Goal: Information Seeking & Learning: Learn about a topic

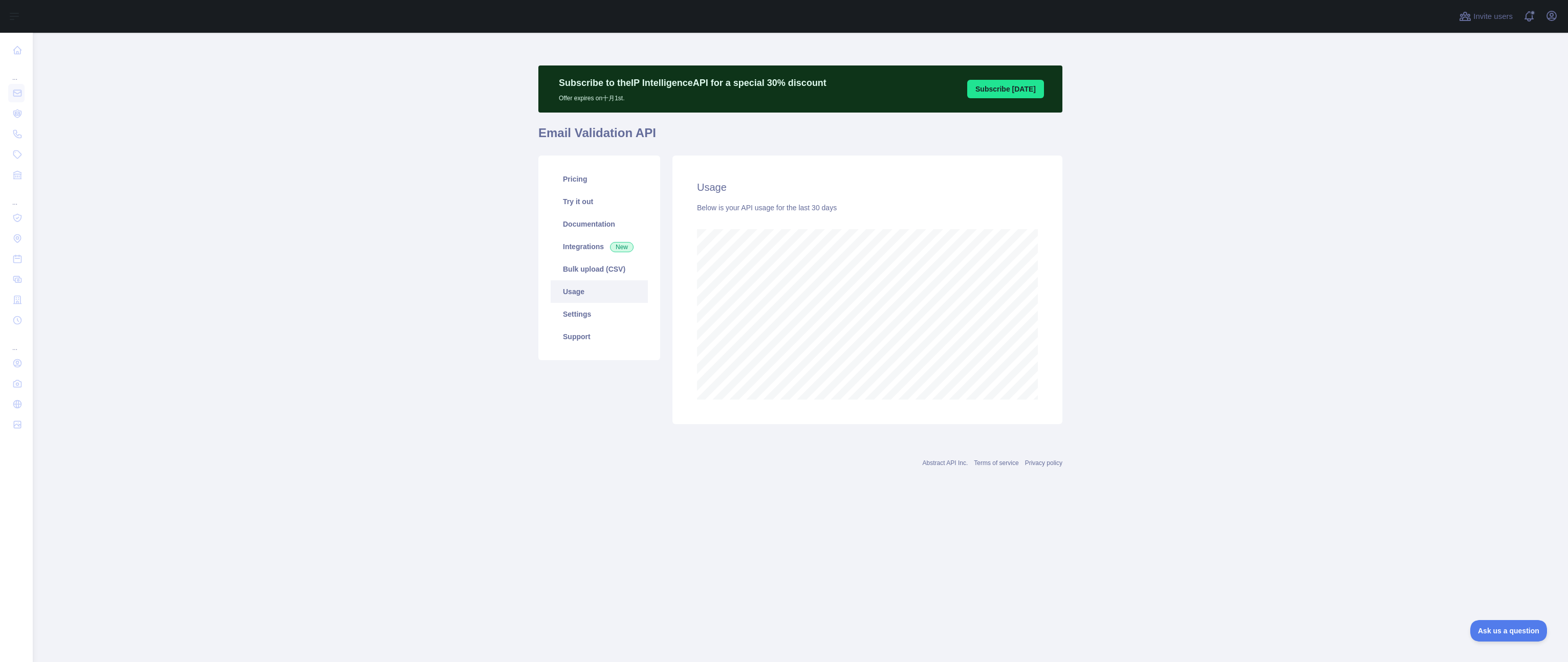
scroll to position [629, 1535]
drag, startPoint x: 281, startPoint y: 217, endPoint x: 287, endPoint y: 218, distance: 6.1
click at [283, 218] on main "Subscribe to the IP Intelligence API for a special 30 % discount Offer expires …" at bounding box center [800, 347] width 1535 height 629
click at [595, 178] on link "Pricing" at bounding box center [600, 179] width 97 height 23
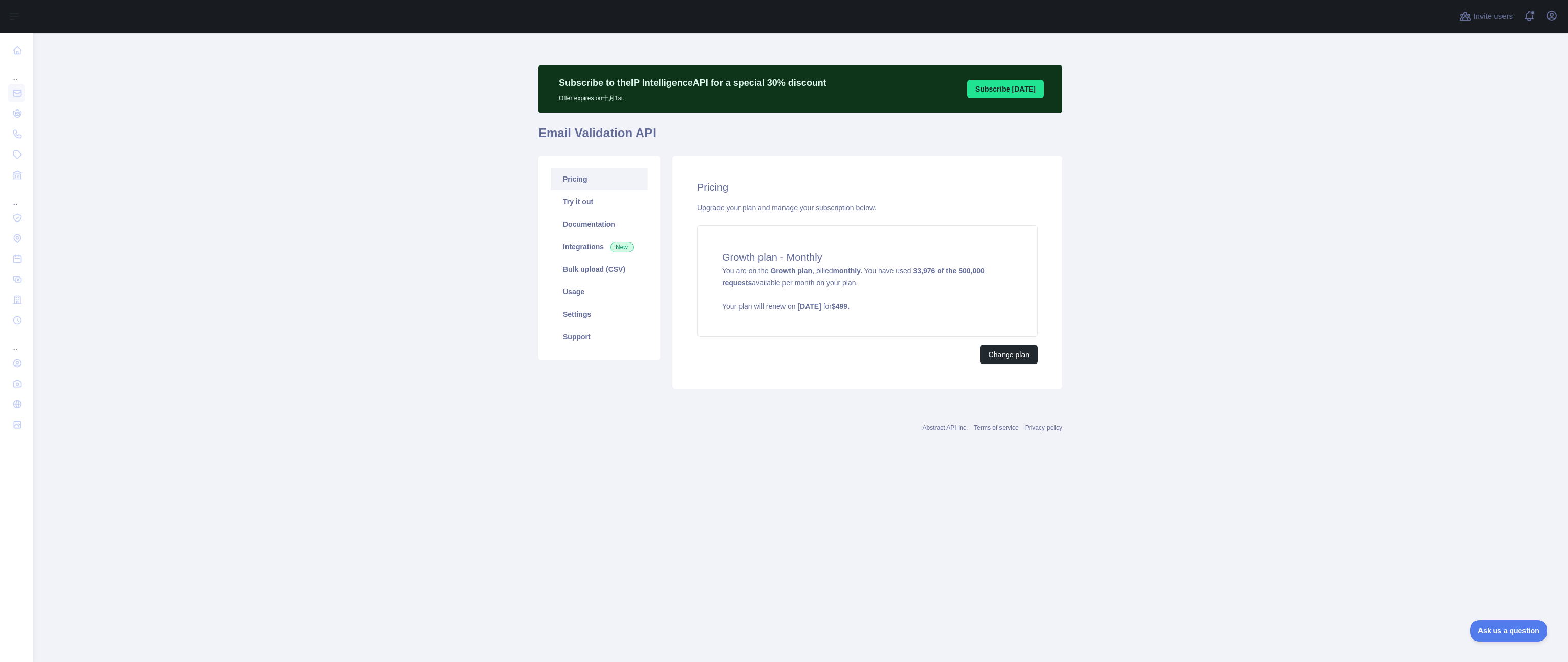
click at [329, 296] on main "Subscribe to the IP Intelligence API for a special 30 % discount Offer expires …" at bounding box center [800, 347] width 1535 height 629
click at [268, 259] on main "Subscribe to the IP Intelligence API for a special 30 % discount Offer expires …" at bounding box center [800, 347] width 1535 height 629
drag, startPoint x: 308, startPoint y: 221, endPoint x: 309, endPoint y: 215, distance: 6.1
click at [309, 220] on main "Subscribe to the IP Intelligence API for a special 30 % discount Offer expires …" at bounding box center [800, 347] width 1535 height 629
click at [1332, 181] on main "Subscribe to the IP Intelligence API for a special 30 % discount Offer expires …" at bounding box center [800, 347] width 1535 height 629
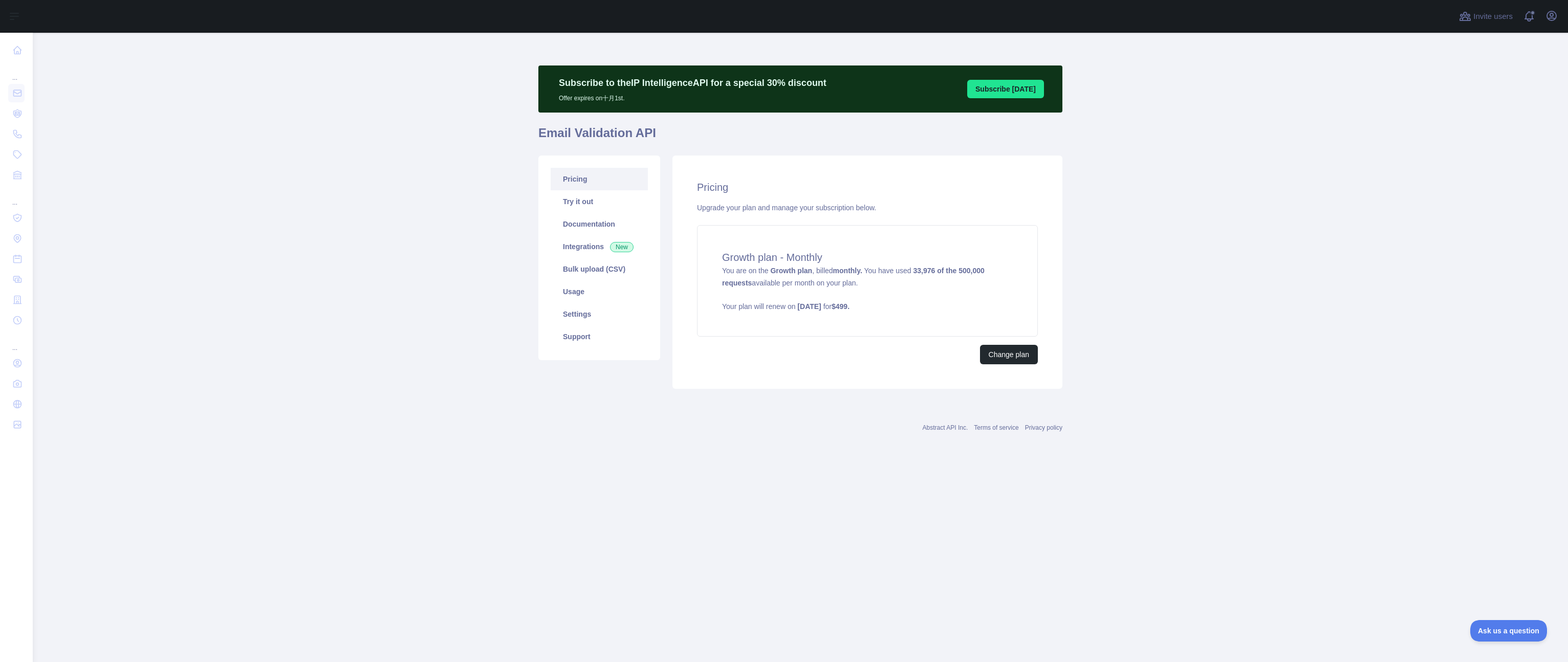
click at [422, 223] on main "Subscribe to the IP Intelligence API for a special 30 % discount Offer expires …" at bounding box center [800, 347] width 1535 height 629
drag, startPoint x: 407, startPoint y: 170, endPoint x: 399, endPoint y: 108, distance: 62.5
click at [405, 162] on main "Subscribe to the IP Intelligence API for a special 30 % discount Offer expires …" at bounding box center [800, 347] width 1535 height 629
drag, startPoint x: 367, startPoint y: 198, endPoint x: 1101, endPoint y: 229, distance: 734.7
click at [369, 198] on main "Subscribe to the IP Intelligence API for a special 30 % discount Offer expires …" at bounding box center [800, 347] width 1535 height 629
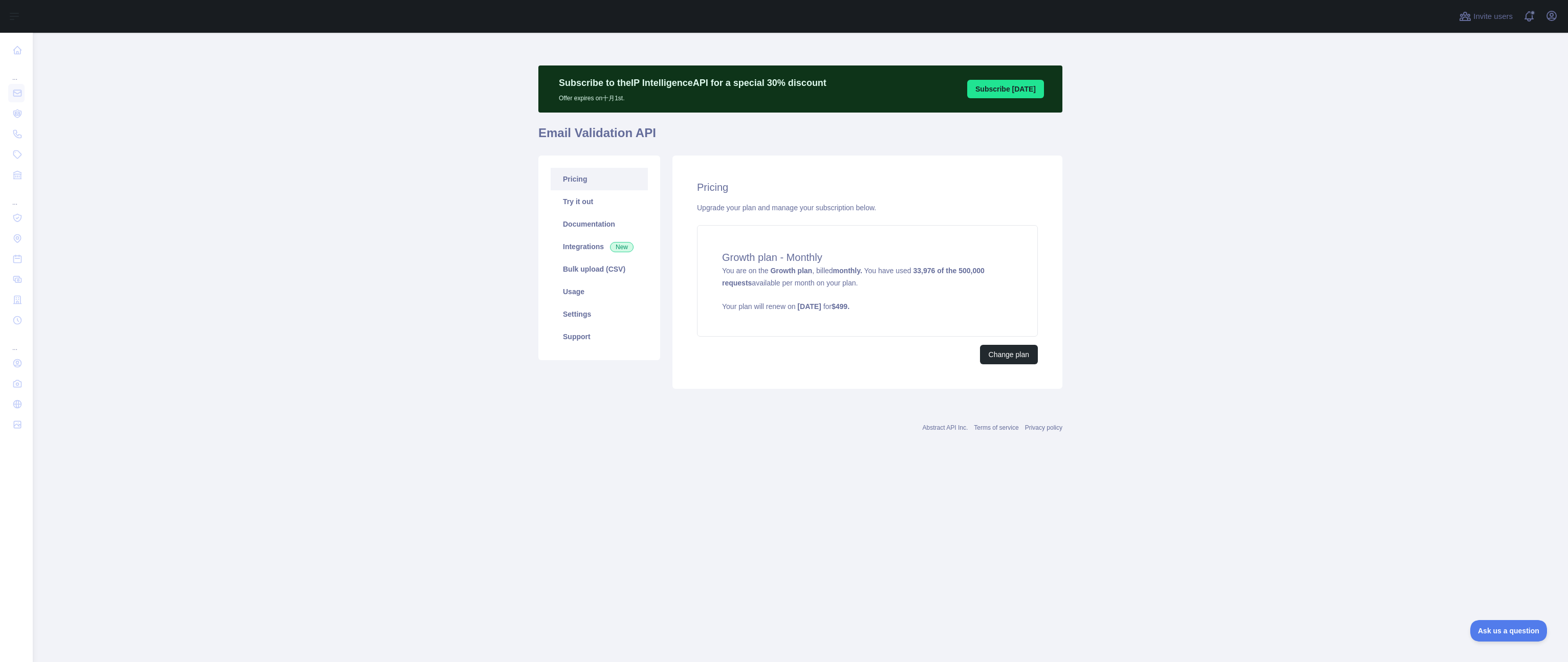
click at [1335, 231] on main "Subscribe to the IP Intelligence API for a special 30 % discount Offer expires …" at bounding box center [800, 347] width 1535 height 629
click at [1353, 169] on main "Subscribe to the IP Intelligence API for a special 30 % discount Offer expires …" at bounding box center [800, 347] width 1535 height 629
click at [340, 191] on main "Subscribe to the IP Intelligence API for a special 30 % discount Offer expires …" at bounding box center [800, 347] width 1535 height 629
click at [579, 178] on link "Pricing" at bounding box center [600, 179] width 97 height 23
click at [587, 177] on link "Pricing" at bounding box center [600, 179] width 97 height 23
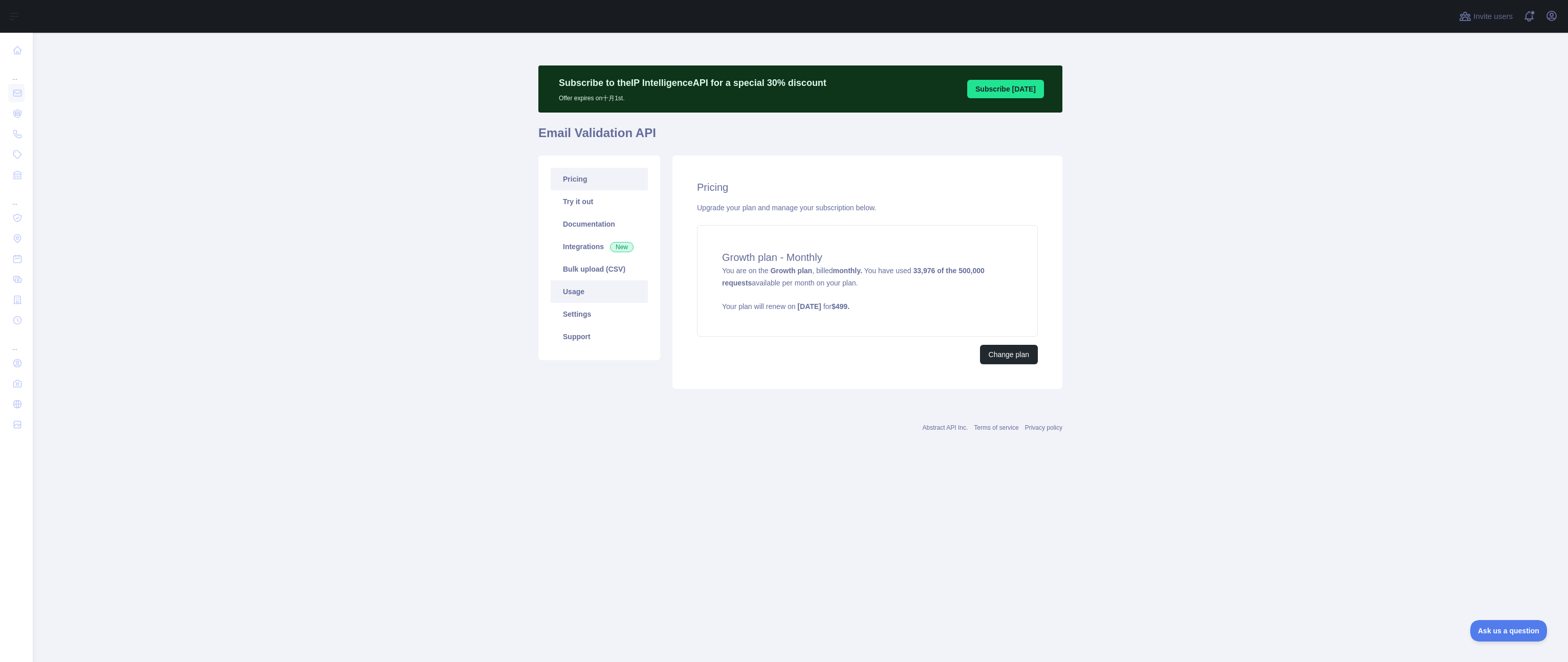
click at [597, 285] on link "Usage" at bounding box center [600, 291] width 97 height 23
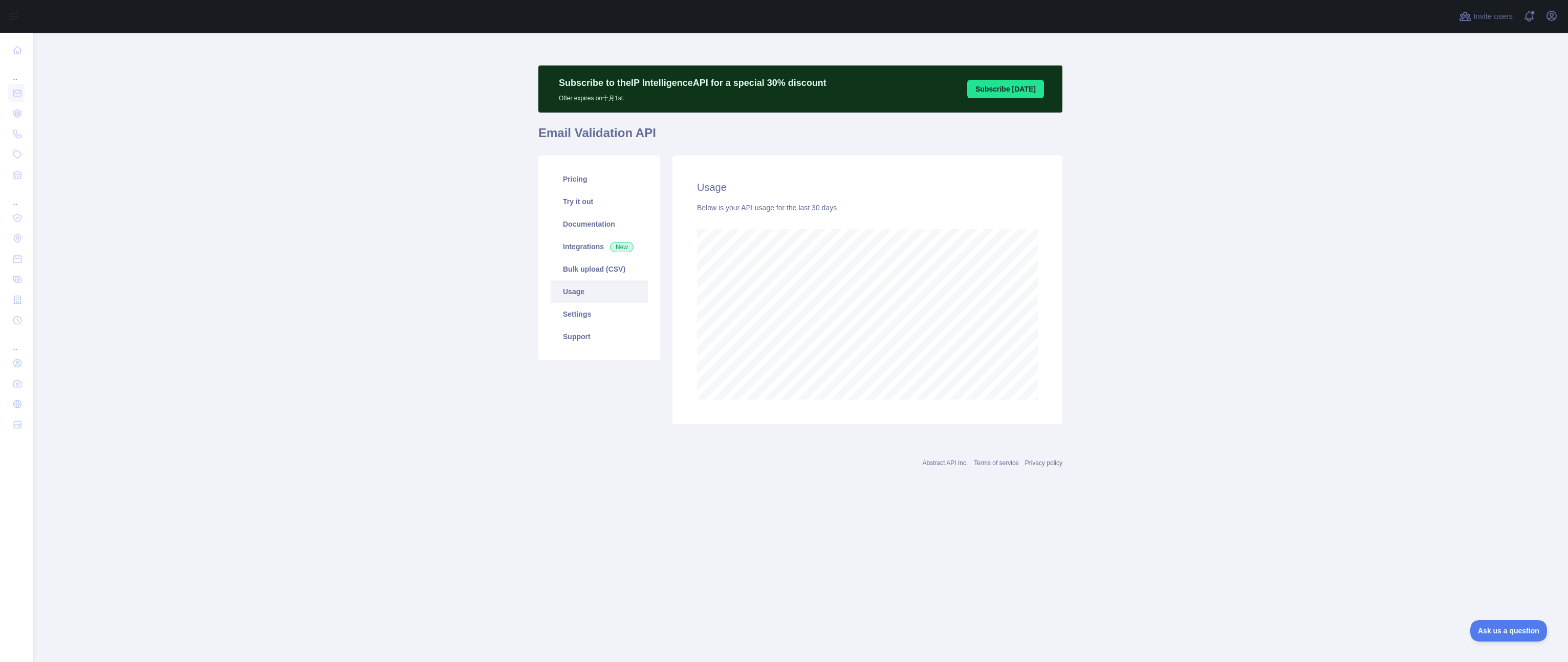
scroll to position [629, 1535]
click at [570, 179] on link "Pricing" at bounding box center [600, 179] width 97 height 23
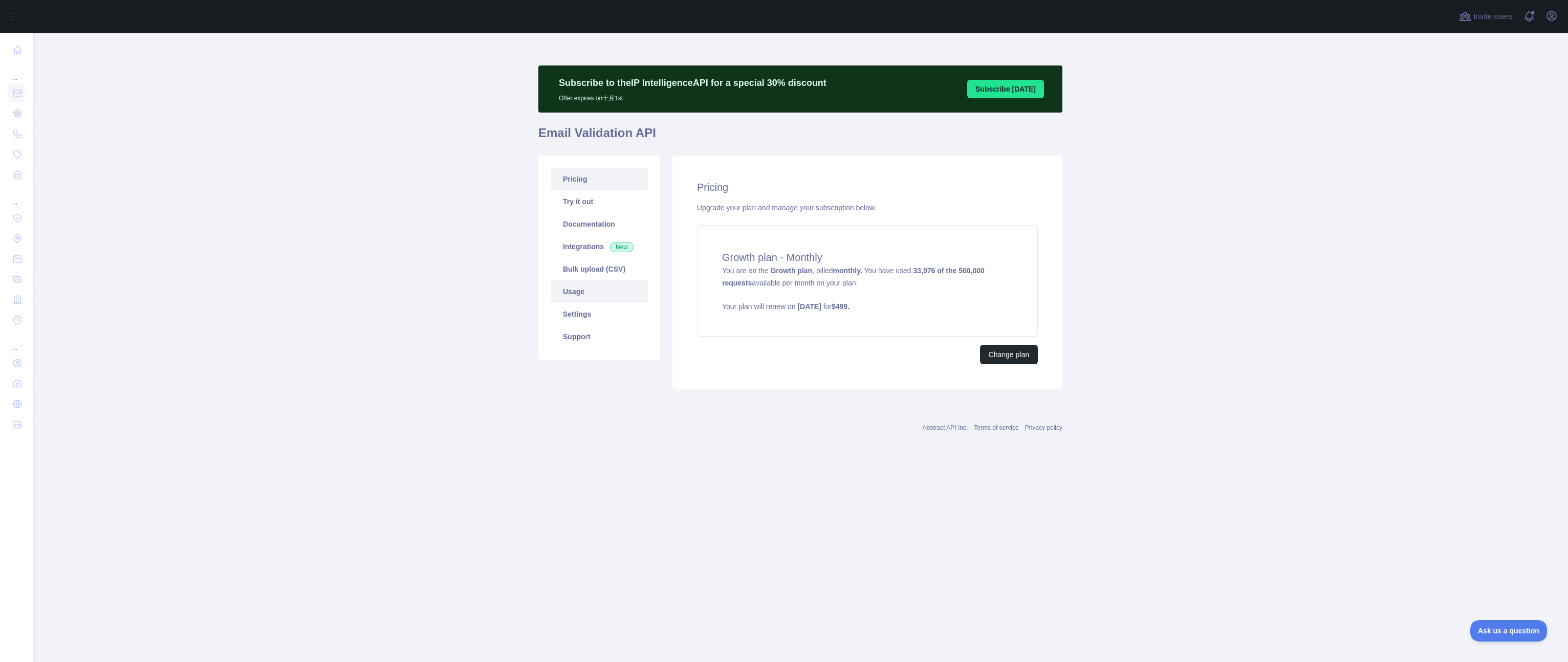
click at [585, 294] on link "Usage" at bounding box center [600, 291] width 97 height 23
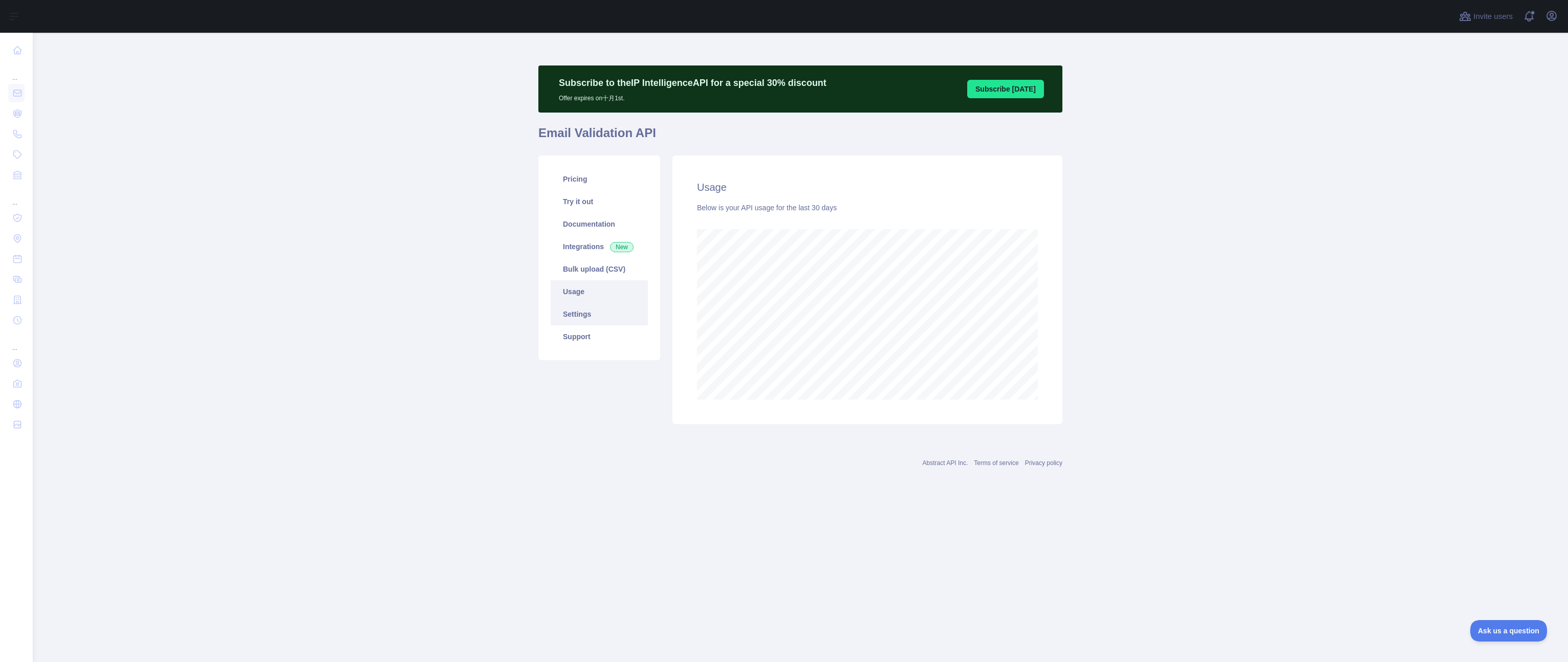
scroll to position [629, 1535]
drag, startPoint x: 467, startPoint y: 310, endPoint x: 487, endPoint y: 299, distance: 22.8
click at [469, 310] on main "Subscribe to the IP Intelligence API for a special 30 % discount Offer expires …" at bounding box center [800, 347] width 1535 height 629
click at [592, 203] on link "Try it out" at bounding box center [600, 201] width 97 height 23
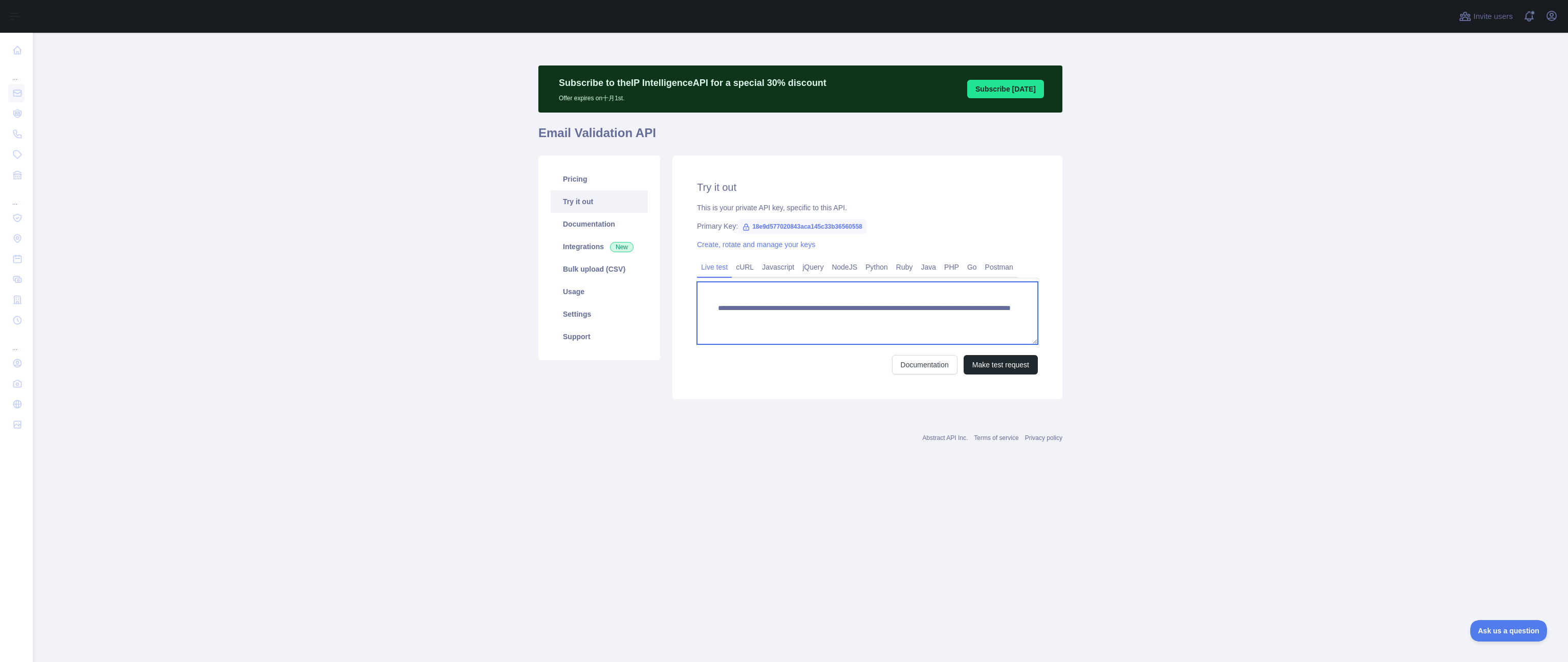
click at [880, 326] on textarea "**********" at bounding box center [867, 313] width 341 height 63
click at [1018, 364] on button "Make test request" at bounding box center [1001, 364] width 74 height 19
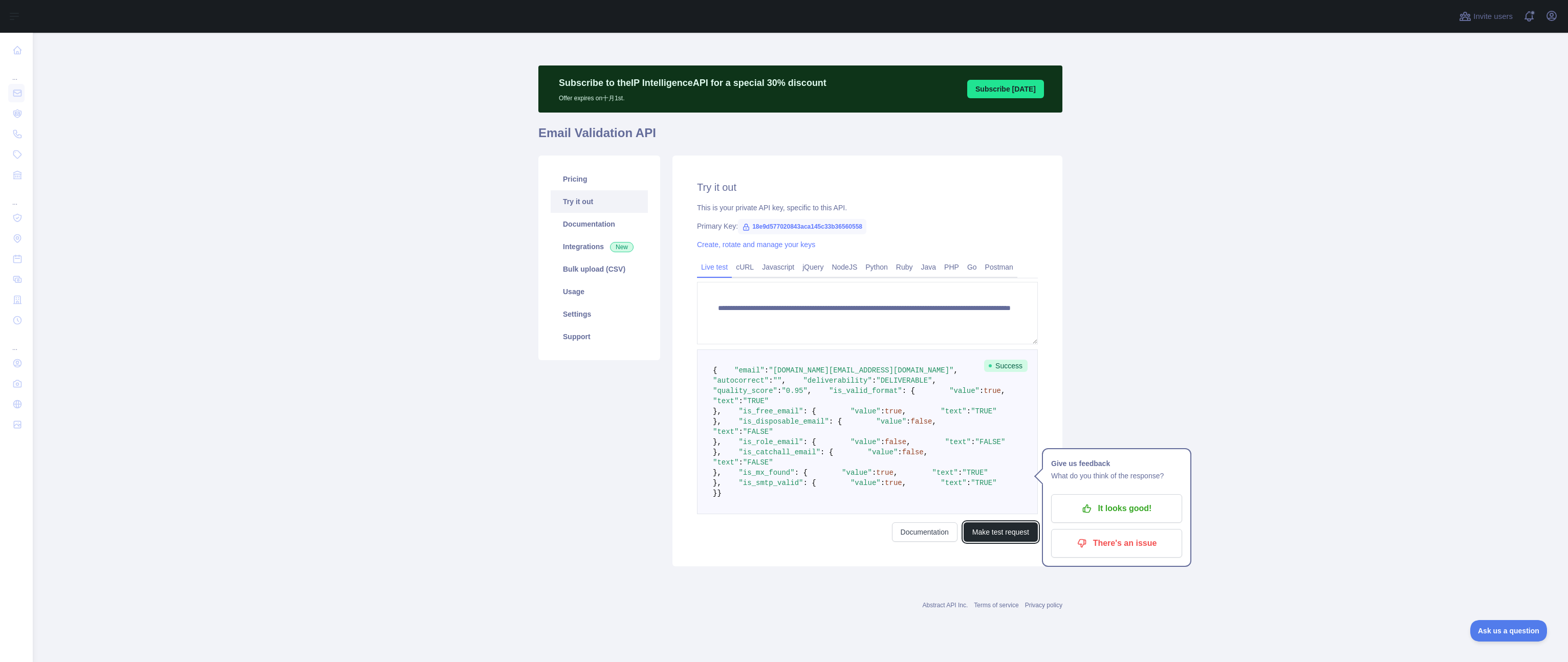
scroll to position [102, 0]
click at [598, 383] on div "Pricing Try it out Documentation Integrations New Bulk upload (CSV) Usage Setti…" at bounding box center [599, 361] width 134 height 411
click at [769, 349] on pre "{ "email" : "[DOMAIN_NAME][EMAIL_ADDRESS][DOMAIN_NAME]" , "autocorrect" : "" , …" at bounding box center [867, 431] width 341 height 165
click at [906, 349] on pre "{ "email" : "[DOMAIN_NAME][EMAIL_ADDRESS][DOMAIN_NAME]" , "autocorrect" : "" , …" at bounding box center [867, 431] width 341 height 165
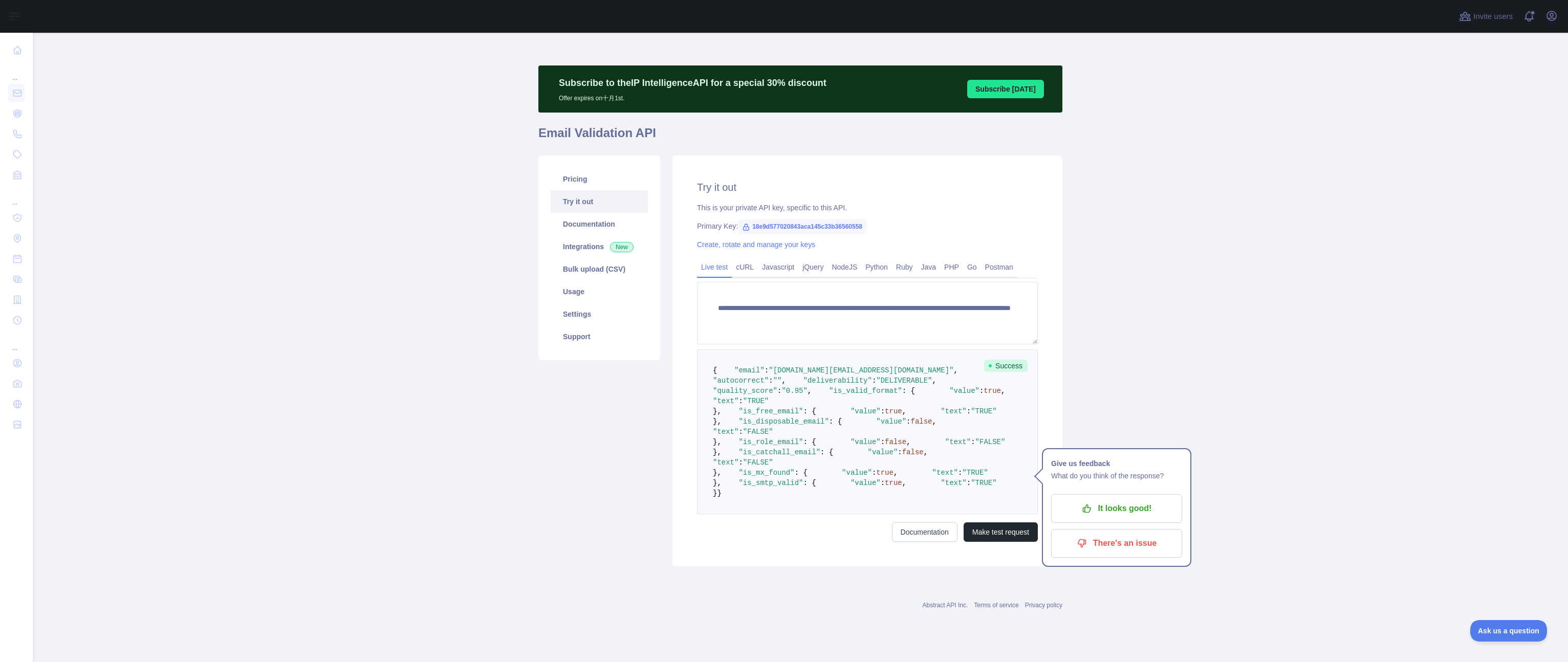
click at [876, 377] on span ""DELIVERABLE"" at bounding box center [904, 380] width 56 height 8
click at [908, 349] on pre "{ "email" : "[DOMAIN_NAME][EMAIL_ADDRESS][DOMAIN_NAME]" , "autocorrect" : "" , …" at bounding box center [867, 431] width 341 height 165
click at [744, 387] on span ""quality_score"" at bounding box center [745, 391] width 65 height 8
click at [841, 349] on pre "{ "email" : "[DOMAIN_NAME][EMAIL_ADDRESS][DOMAIN_NAME]" , "autocorrect" : "" , …" at bounding box center [867, 431] width 341 height 165
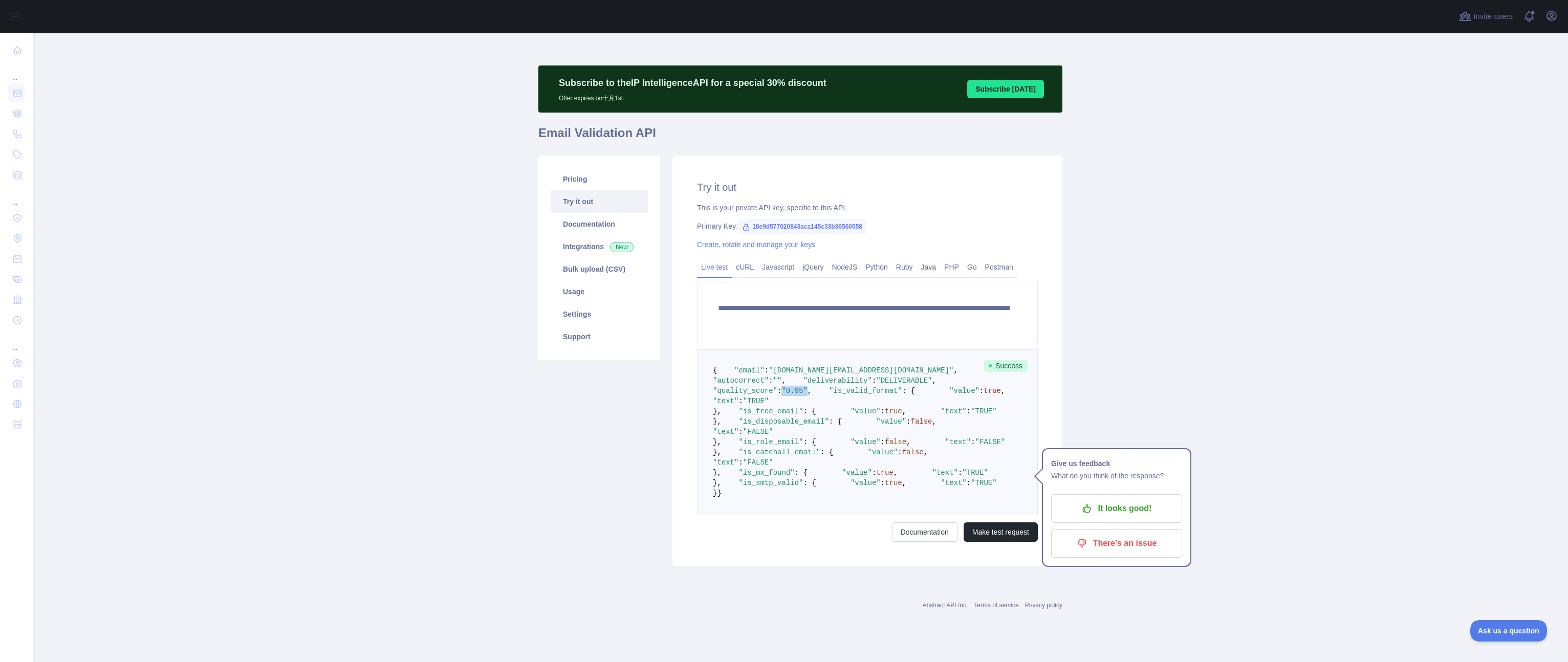
drag, startPoint x: 802, startPoint y: 310, endPoint x: 825, endPoint y: 311, distance: 23.0
click at [825, 377] on span ""quality_score" : "0.95" ," at bounding box center [833, 386] width 241 height 18
click at [892, 349] on pre "{ "email" : "[DOMAIN_NAME][EMAIL_ADDRESS][DOMAIN_NAME]" , "autocorrect" : "" , …" at bounding box center [867, 431] width 341 height 165
click at [876, 377] on span ""DELIVERABLE"" at bounding box center [904, 380] width 56 height 8
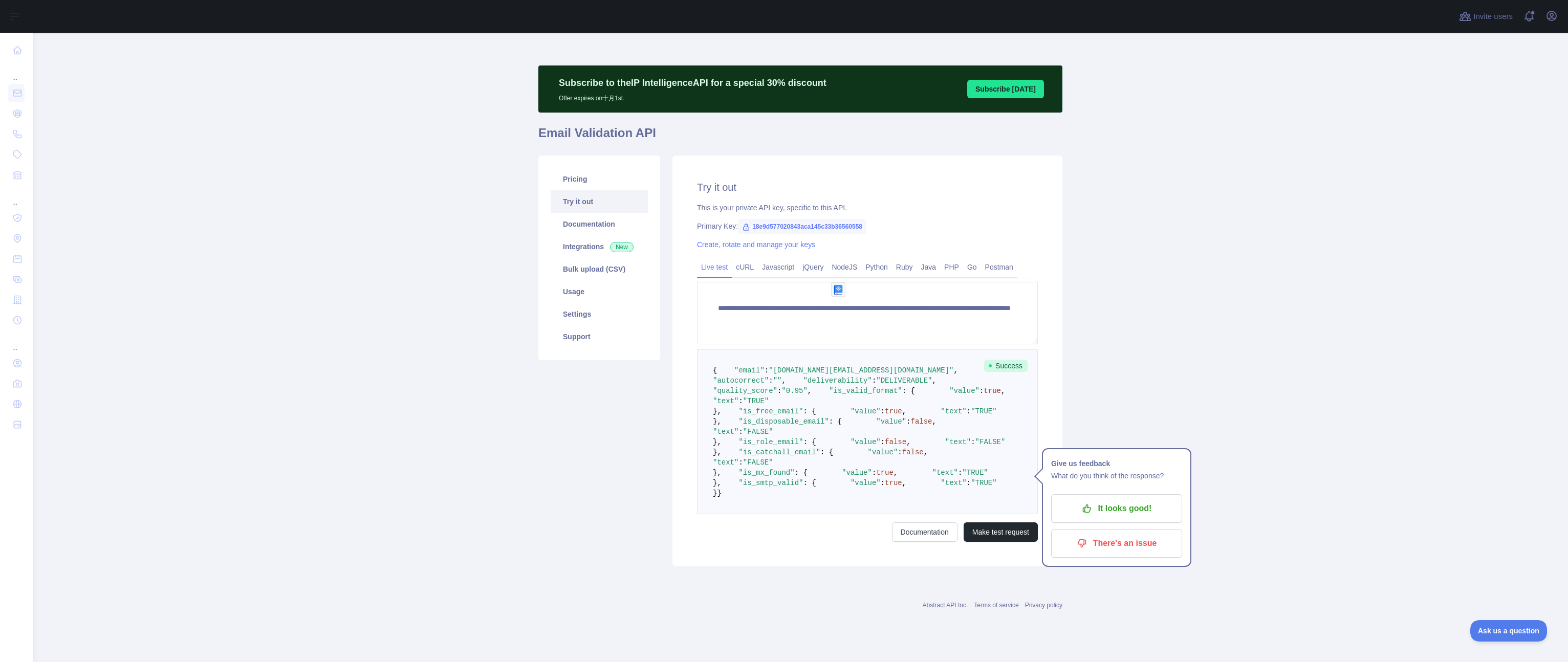
click at [855, 349] on pre "{ "email" : "[DOMAIN_NAME][EMAIL_ADDRESS][DOMAIN_NAME]" , "autocorrect" : "" , …" at bounding box center [867, 431] width 341 height 165
click at [763, 387] on span ""quality_score"" at bounding box center [745, 391] width 65 height 8
click at [928, 358] on pre "{ "email" : "[DOMAIN_NAME][EMAIL_ADDRESS][DOMAIN_NAME]" , "autocorrect" : "" , …" at bounding box center [867, 431] width 341 height 165
click at [764, 387] on span ""quality_score"" at bounding box center [745, 391] width 65 height 8
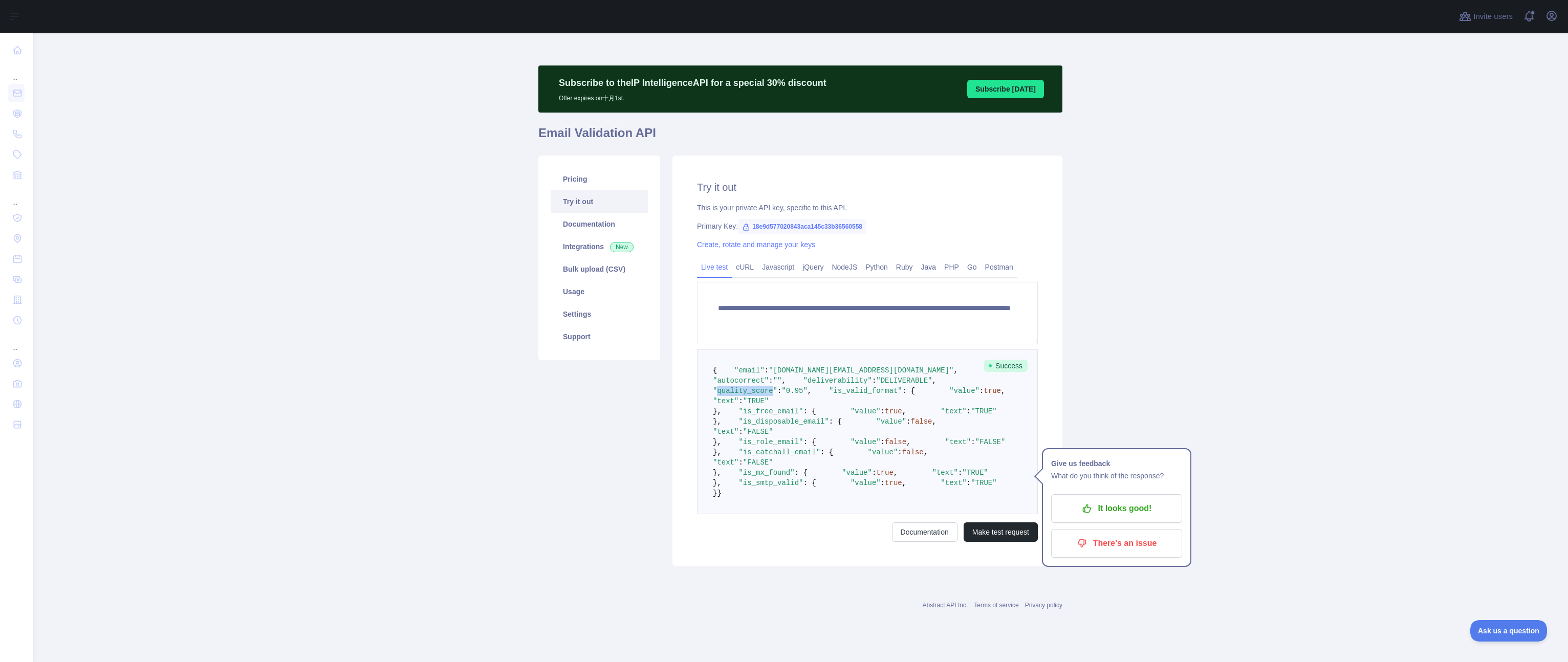
click at [764, 387] on span ""quality_score"" at bounding box center [745, 391] width 65 height 8
click at [883, 349] on pre "{ "email" : "[DOMAIN_NAME][EMAIL_ADDRESS][DOMAIN_NAME]" , "autocorrect" : "" , …" at bounding box center [867, 431] width 341 height 165
drag, startPoint x: 821, startPoint y: 309, endPoint x: 789, endPoint y: 313, distance: 32.2
click at [789, 377] on span ""quality_score" : "0.95" ," at bounding box center [833, 386] width 241 height 18
click at [898, 374] on pre "{ "email" : "[DOMAIN_NAME][EMAIL_ADDRESS][DOMAIN_NAME]" , "autocorrect" : "" , …" at bounding box center [867, 431] width 341 height 165
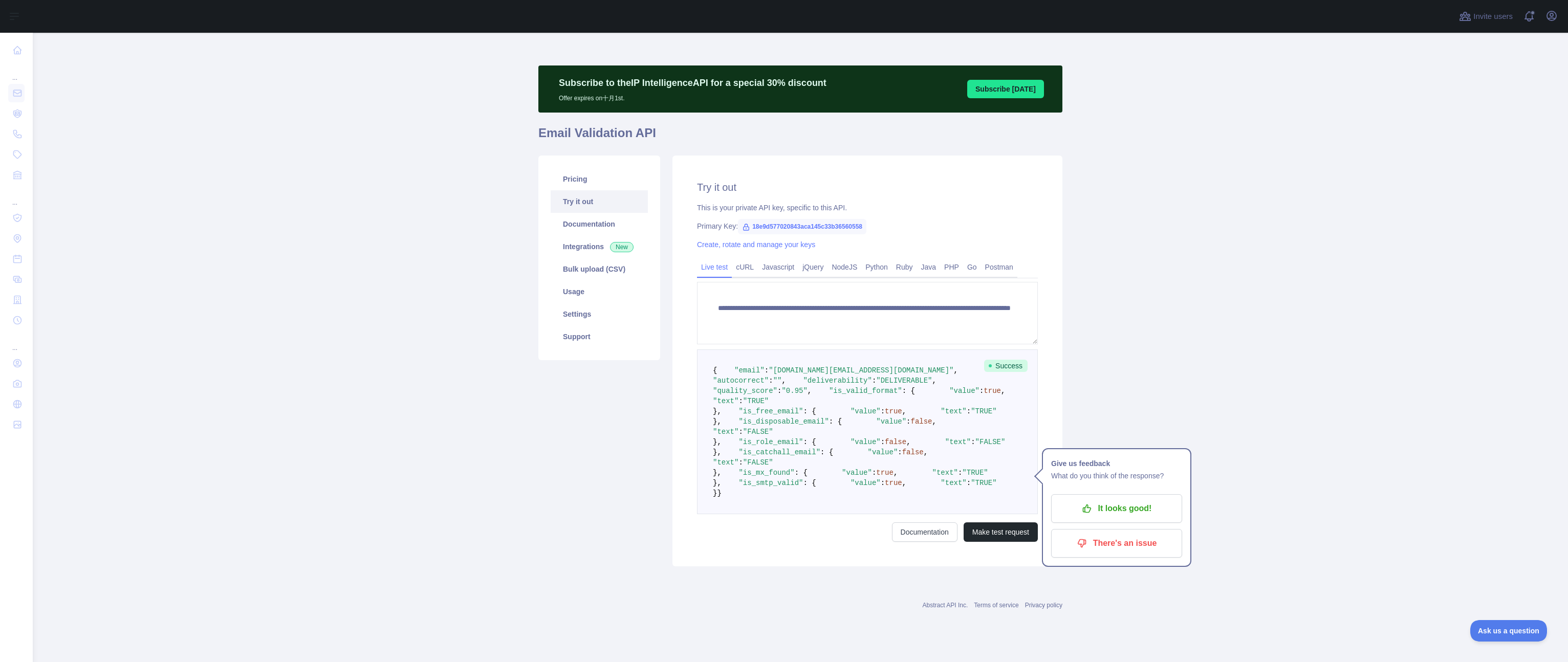
click at [803, 377] on span ""deliverability"" at bounding box center [837, 380] width 69 height 8
click at [876, 377] on span ""DELIVERABLE"" at bounding box center [904, 380] width 56 height 8
click at [894, 349] on pre "{ "email" : "[DOMAIN_NAME][EMAIL_ADDRESS][DOMAIN_NAME]" , "autocorrect" : "" , …" at bounding box center [867, 431] width 341 height 165
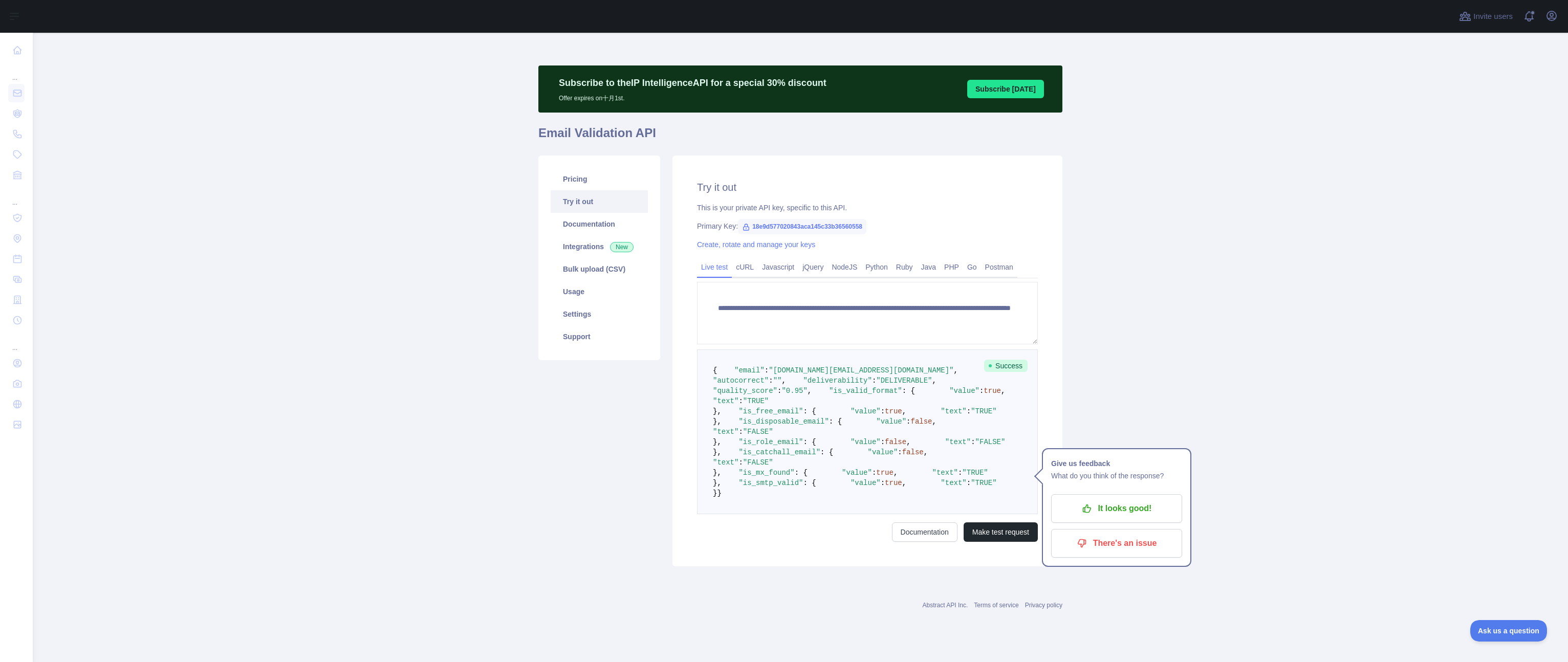
click at [876, 377] on span ""DELIVERABLE"" at bounding box center [904, 380] width 56 height 8
click at [940, 378] on pre "{ "email" : "[DOMAIN_NAME][EMAIL_ADDRESS][DOMAIN_NAME]" , "autocorrect" : "" , …" at bounding box center [867, 431] width 341 height 165
click at [811, 387] on span "," at bounding box center [810, 391] width 4 height 8
click at [940, 349] on pre "{ "email" : "[DOMAIN_NAME][EMAIL_ADDRESS][DOMAIN_NAME]" , "autocorrect" : "" , …" at bounding box center [867, 431] width 341 height 165
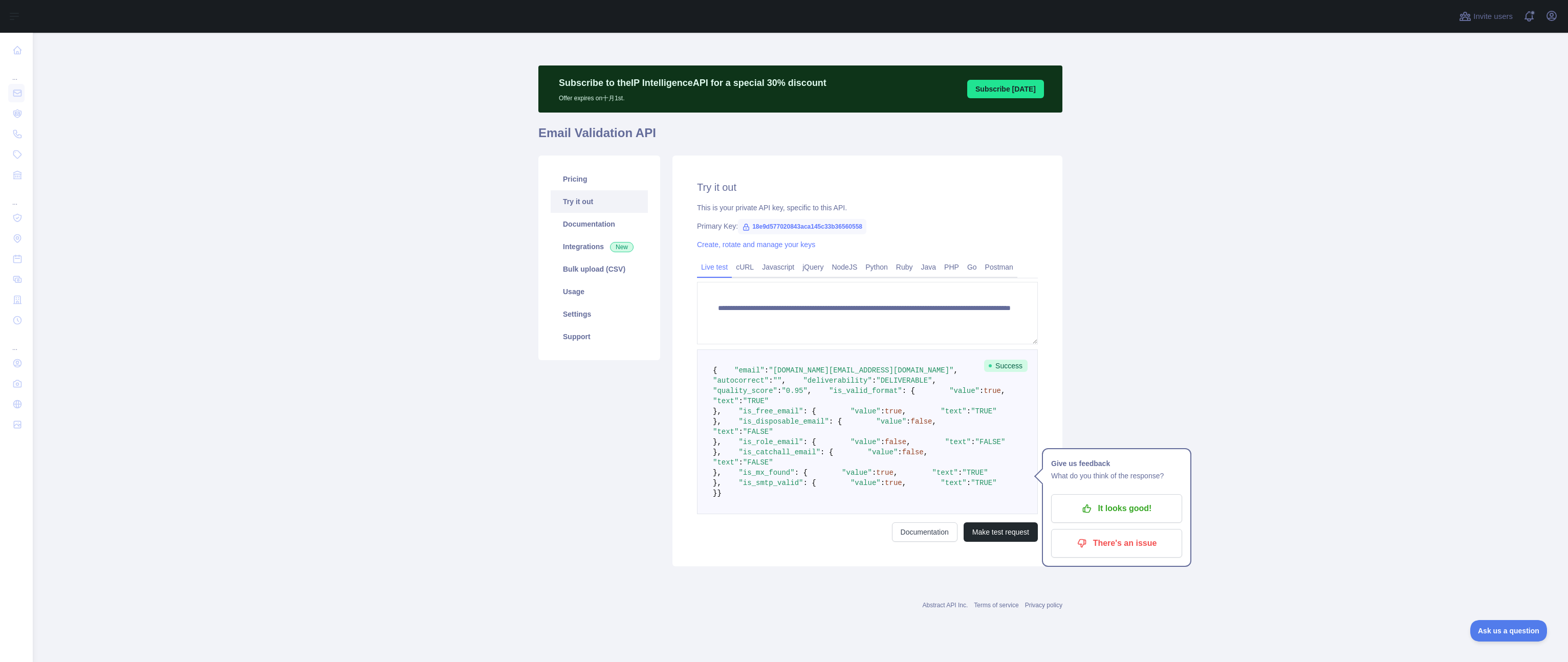
scroll to position [109, 0]
click at [850, 349] on pre "{ "email" : "[DOMAIN_NAME][EMAIL_ADDRESS][DOMAIN_NAME]" , "autocorrect" : "" , …" at bounding box center [867, 431] width 341 height 165
click at [930, 349] on pre "{ "email" : "[DOMAIN_NAME][EMAIL_ADDRESS][DOMAIN_NAME]" , "autocorrect" : "" , …" at bounding box center [867, 431] width 341 height 165
click at [902, 352] on pre "{ "email" : "[DOMAIN_NAME][EMAIL_ADDRESS][DOMAIN_NAME]" , "autocorrect" : "" , …" at bounding box center [867, 431] width 341 height 165
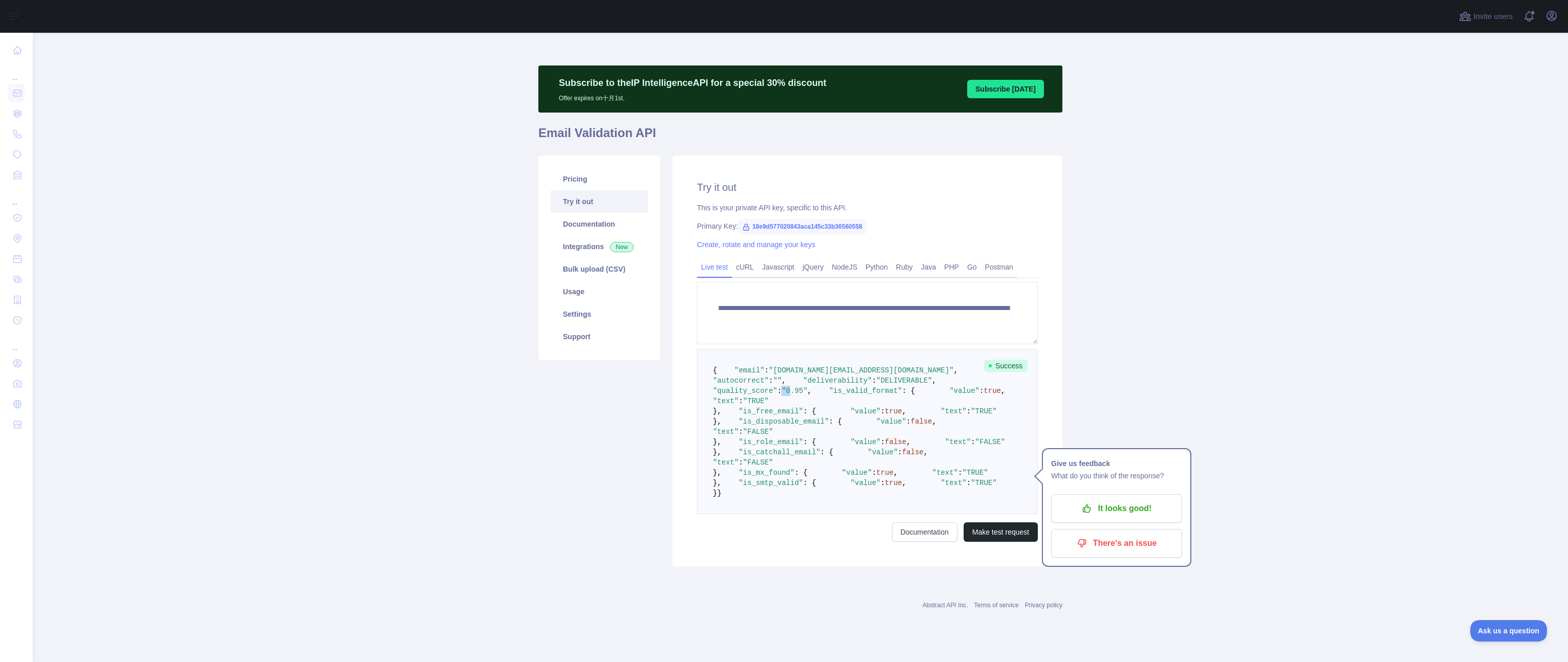
drag, startPoint x: 807, startPoint y: 291, endPoint x: 800, endPoint y: 290, distance: 7.1
click at [800, 387] on span ""0.95"" at bounding box center [794, 391] width 26 height 8
click at [904, 349] on pre "{ "email" : "[DOMAIN_NAME][EMAIL_ADDRESS][DOMAIN_NAME]" , "autocorrect" : "" , …" at bounding box center [867, 431] width 341 height 165
click at [852, 349] on pre "{ "email" : "[DOMAIN_NAME][EMAIL_ADDRESS][DOMAIN_NAME]" , "autocorrect" : "" , …" at bounding box center [867, 431] width 341 height 165
drag, startPoint x: 435, startPoint y: 387, endPoint x: 1006, endPoint y: 363, distance: 571.5
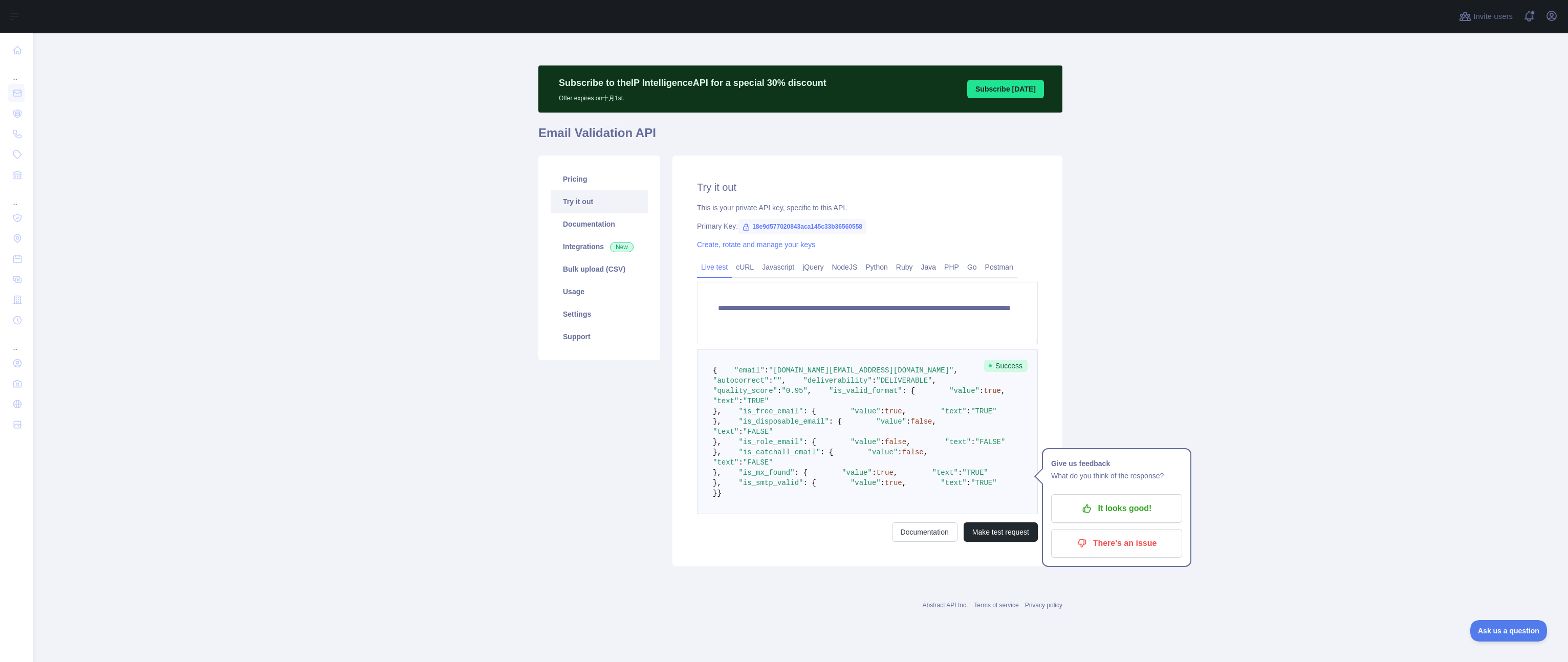
click at [445, 385] on main "**********" at bounding box center [800, 347] width 1535 height 629
click at [532, 351] on div "Pricing Try it out Documentation Integrations New Bulk upload (CSV) Usage Setti…" at bounding box center [599, 361] width 134 height 411
click at [366, 143] on main "**********" at bounding box center [800, 347] width 1535 height 629
click at [361, 176] on main "**********" at bounding box center [800, 347] width 1535 height 629
drag, startPoint x: 259, startPoint y: 218, endPoint x: 304, endPoint y: 137, distance: 92.7
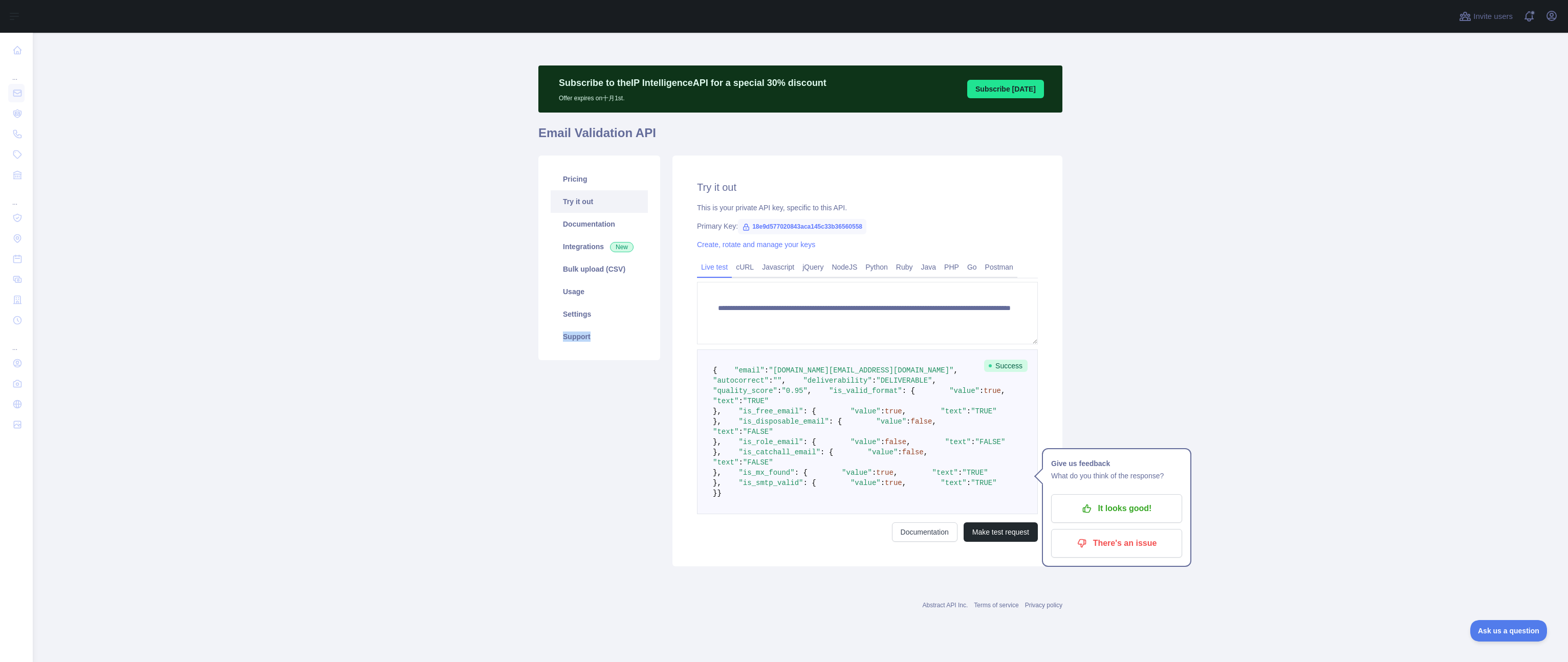
click at [260, 215] on main "**********" at bounding box center [800, 347] width 1535 height 629
click at [377, 162] on main "**********" at bounding box center [800, 347] width 1535 height 629
click at [582, 190] on link "Try it out" at bounding box center [600, 201] width 97 height 23
click at [572, 168] on link "Pricing" at bounding box center [600, 179] width 97 height 23
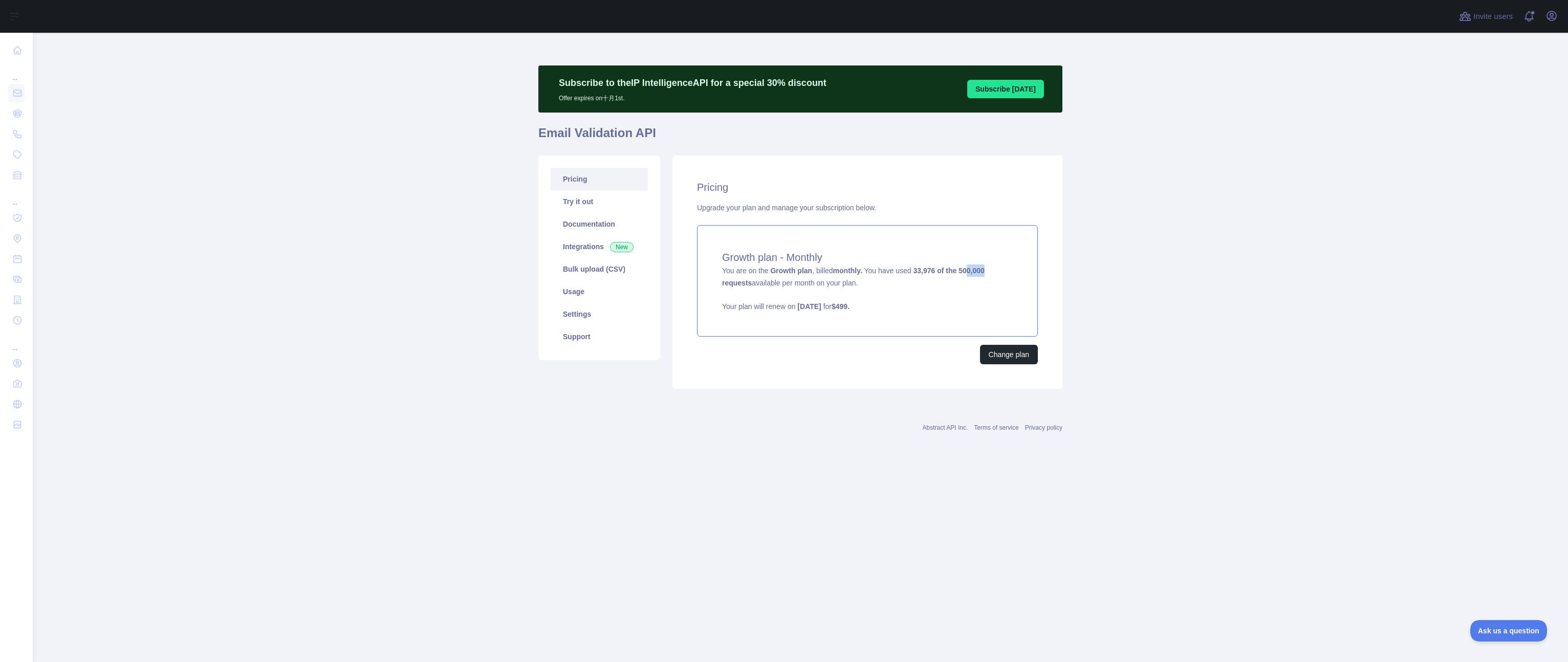
drag, startPoint x: 981, startPoint y: 271, endPoint x: 1006, endPoint y: 272, distance: 25.0
click at [1006, 272] on div "Growth plan - Monthly You are on the Growth plan , billed monthly. You have use…" at bounding box center [867, 280] width 341 height 111
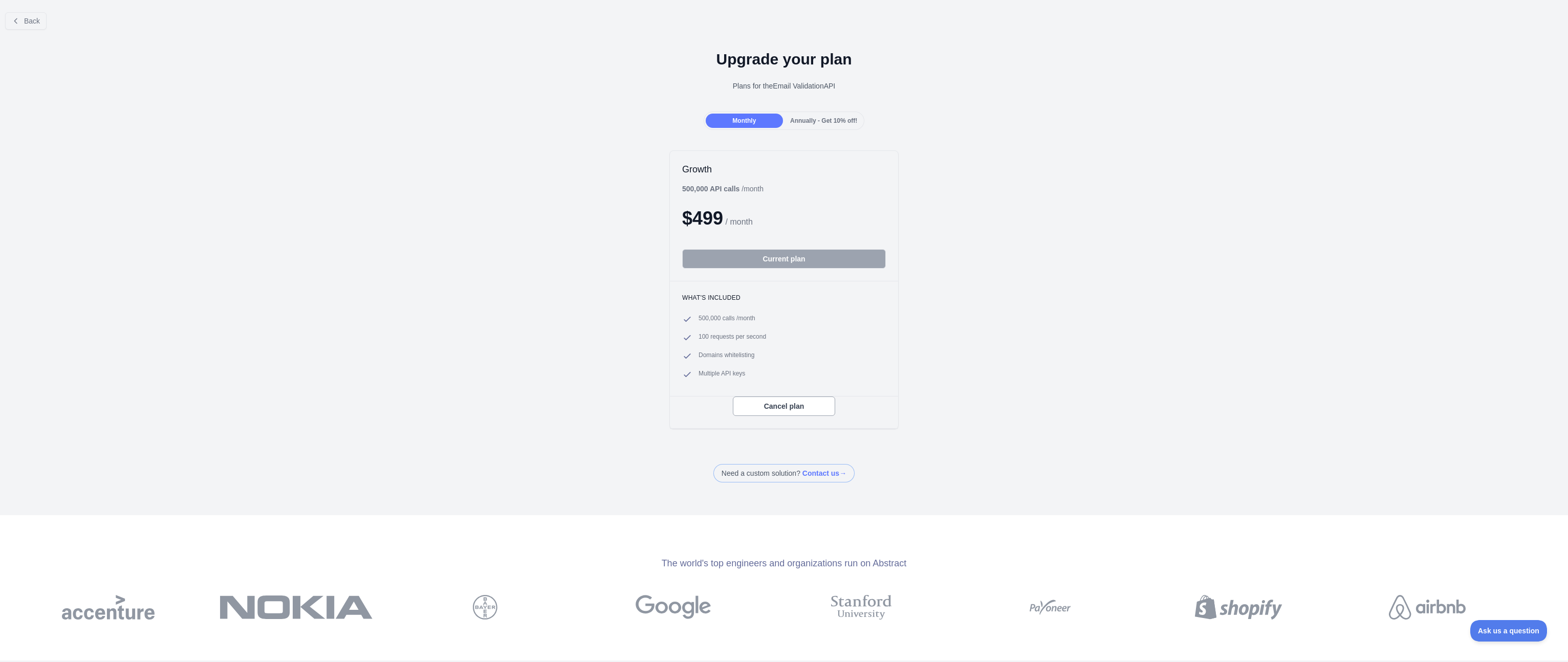
click at [469, 229] on div "Growth 500,000 API calls / month $ 499 / month Current plan What's included 500…" at bounding box center [784, 290] width 1568 height 299
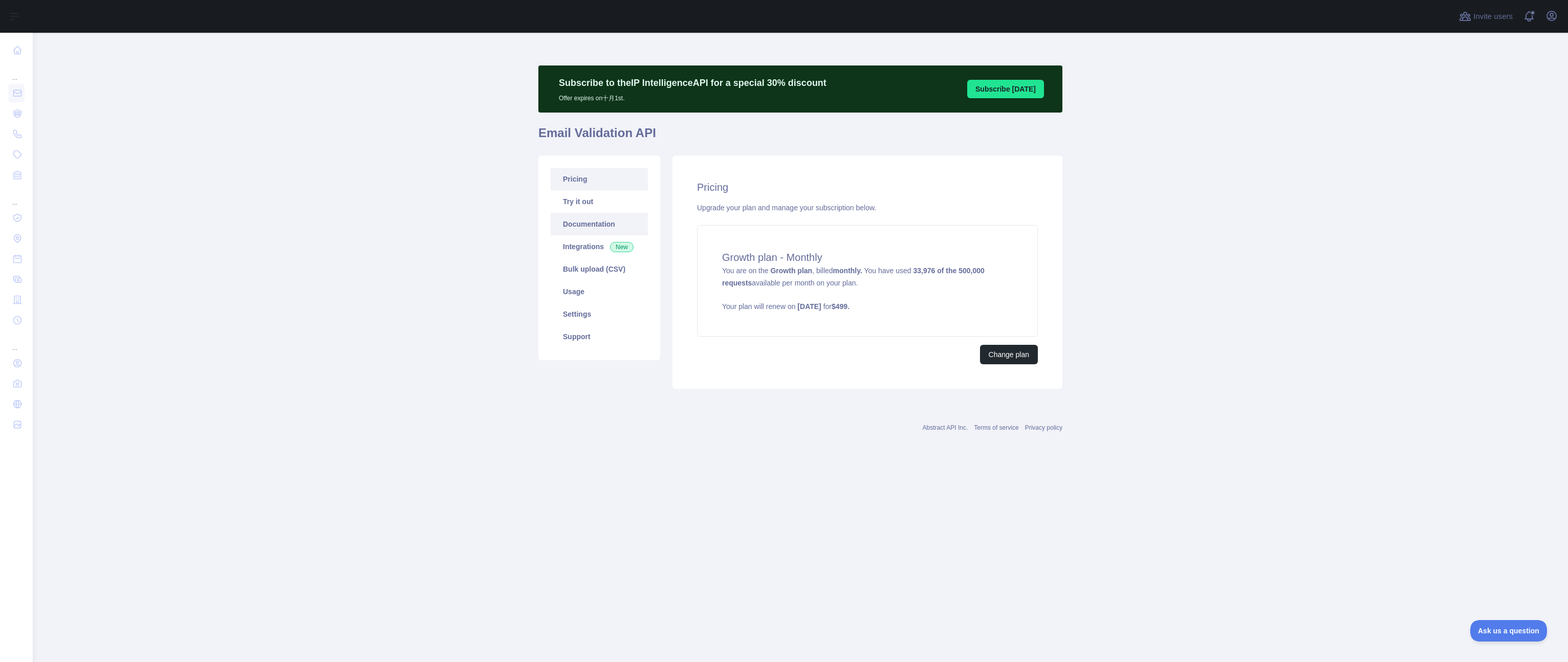
drag, startPoint x: 315, startPoint y: 266, endPoint x: 611, endPoint y: 234, distance: 297.7
click at [317, 265] on main "Subscribe to the IP Intelligence API for a special 30 % discount Offer expires …" at bounding box center [800, 347] width 1535 height 629
click at [583, 293] on link "Usage" at bounding box center [600, 291] width 97 height 23
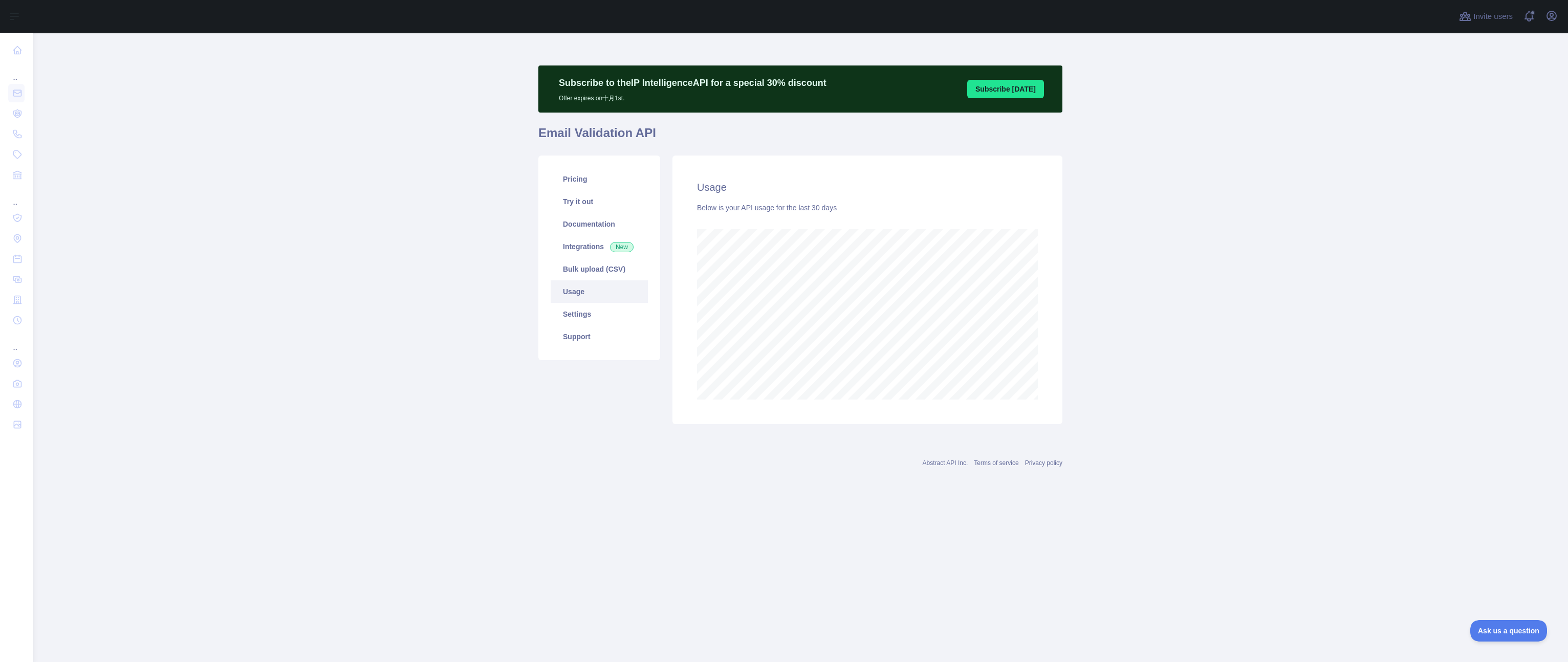
scroll to position [629, 1535]
drag, startPoint x: 1212, startPoint y: 264, endPoint x: 1045, endPoint y: 237, distance: 169.2
click at [1211, 263] on main "Subscribe to the IP Intelligence API for a special 30 % discount Offer expires …" at bounding box center [800, 347] width 1535 height 629
click at [1197, 285] on main "Subscribe to the IP Intelligence API for a special 30 % discount Offer expires …" at bounding box center [800, 347] width 1535 height 629
drag, startPoint x: 1114, startPoint y: 313, endPoint x: 1059, endPoint y: 299, distance: 56.8
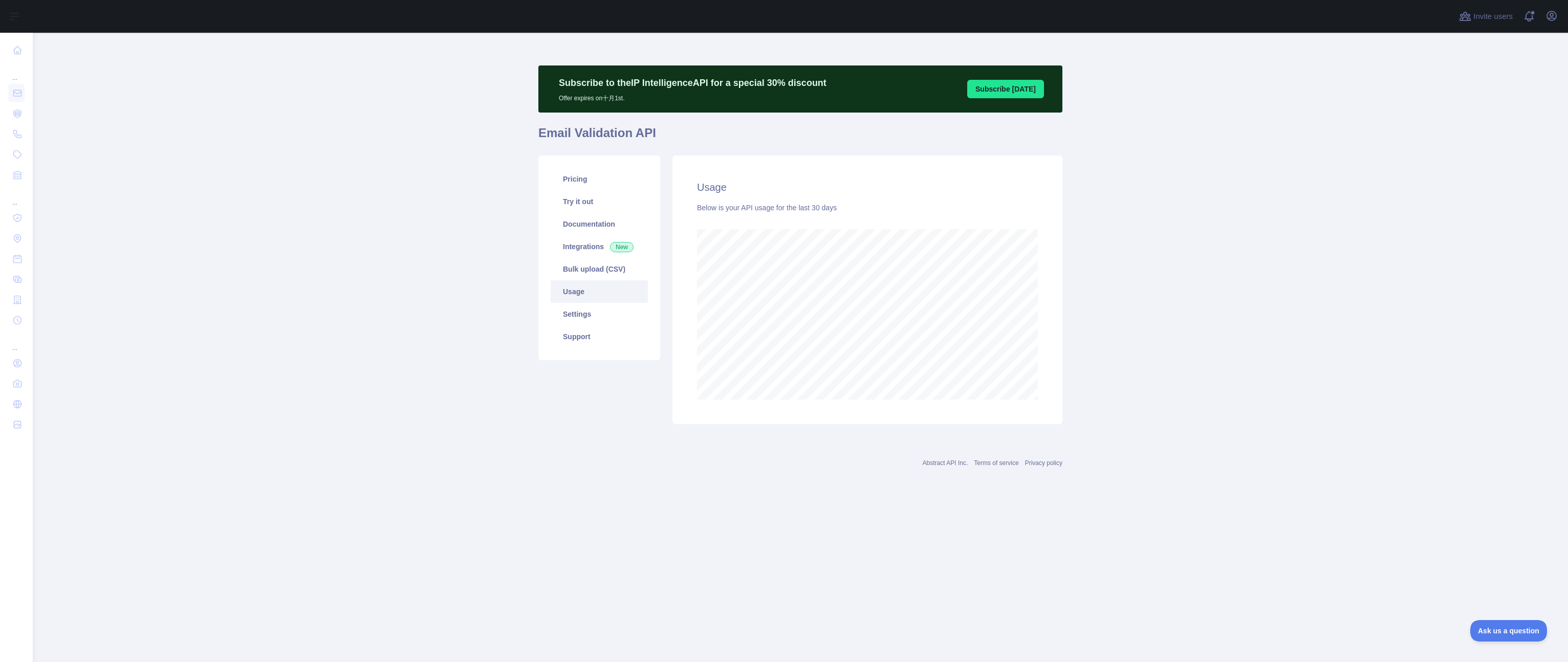
click at [1114, 313] on main "Subscribe to the IP Intelligence API for a special 30 % discount Offer expires …" at bounding box center [800, 347] width 1535 height 629
drag, startPoint x: 247, startPoint y: 239, endPoint x: 651, endPoint y: 292, distance: 407.5
click at [248, 239] on main "Subscribe to the IP Intelligence API for a special 30 % discount Offer expires …" at bounding box center [800, 347] width 1535 height 629
click at [1234, 316] on main "Subscribe to the IP Intelligence API for a special 30 % discount Offer expires …" at bounding box center [800, 347] width 1535 height 629
click at [317, 291] on main "Subscribe to the IP Intelligence API for a special 30 % discount Offer expires …" at bounding box center [800, 347] width 1535 height 629
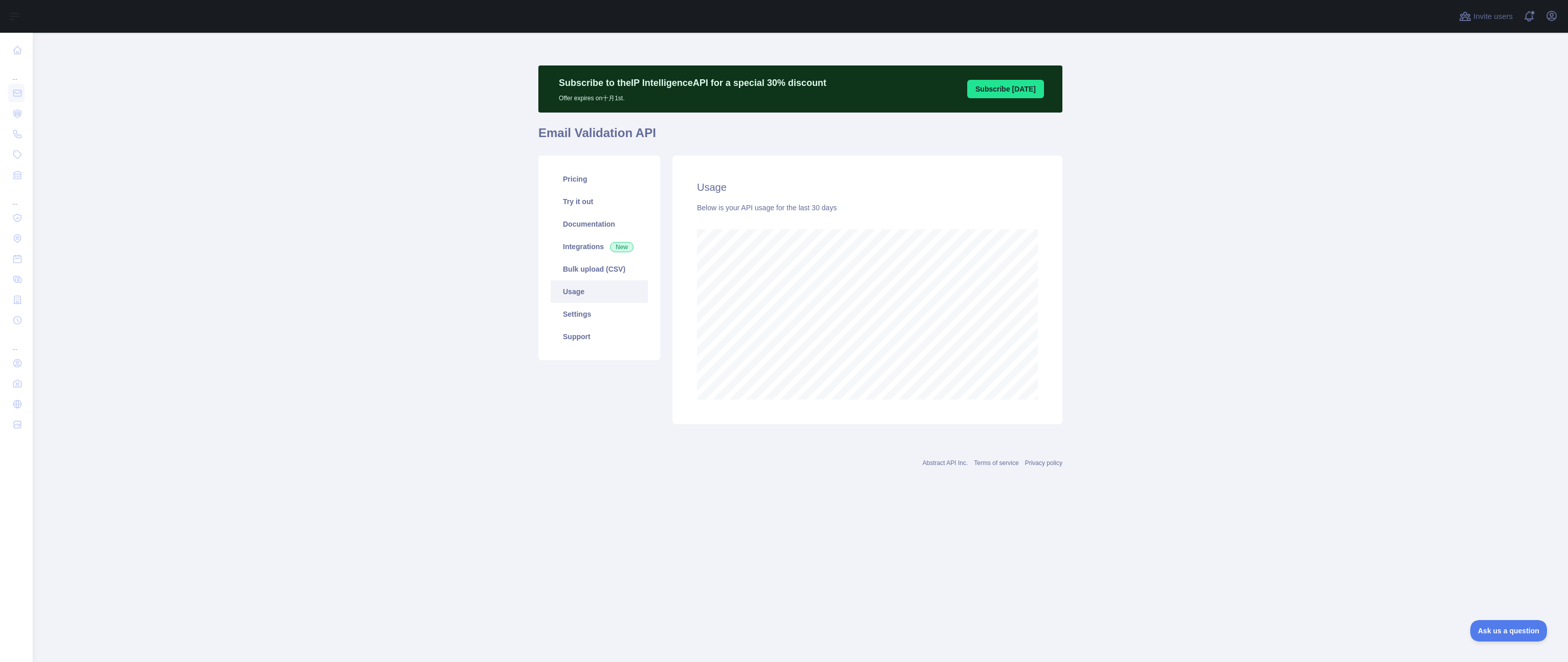
drag, startPoint x: 348, startPoint y: 156, endPoint x: 357, endPoint y: 124, distance: 33.2
click at [349, 155] on main "Subscribe to the IP Intelligence API for a special 30 % discount Offer expires …" at bounding box center [800, 347] width 1535 height 629
click at [352, 91] on main "Subscribe to the IP Intelligence API for a special 30 % discount Offer expires …" at bounding box center [800, 347] width 1535 height 629
drag, startPoint x: 1297, startPoint y: 313, endPoint x: 1071, endPoint y: 279, distance: 228.5
click at [1295, 313] on main "Subscribe to the IP Intelligence API for a special 30 % discount Offer expires …" at bounding box center [800, 347] width 1535 height 629
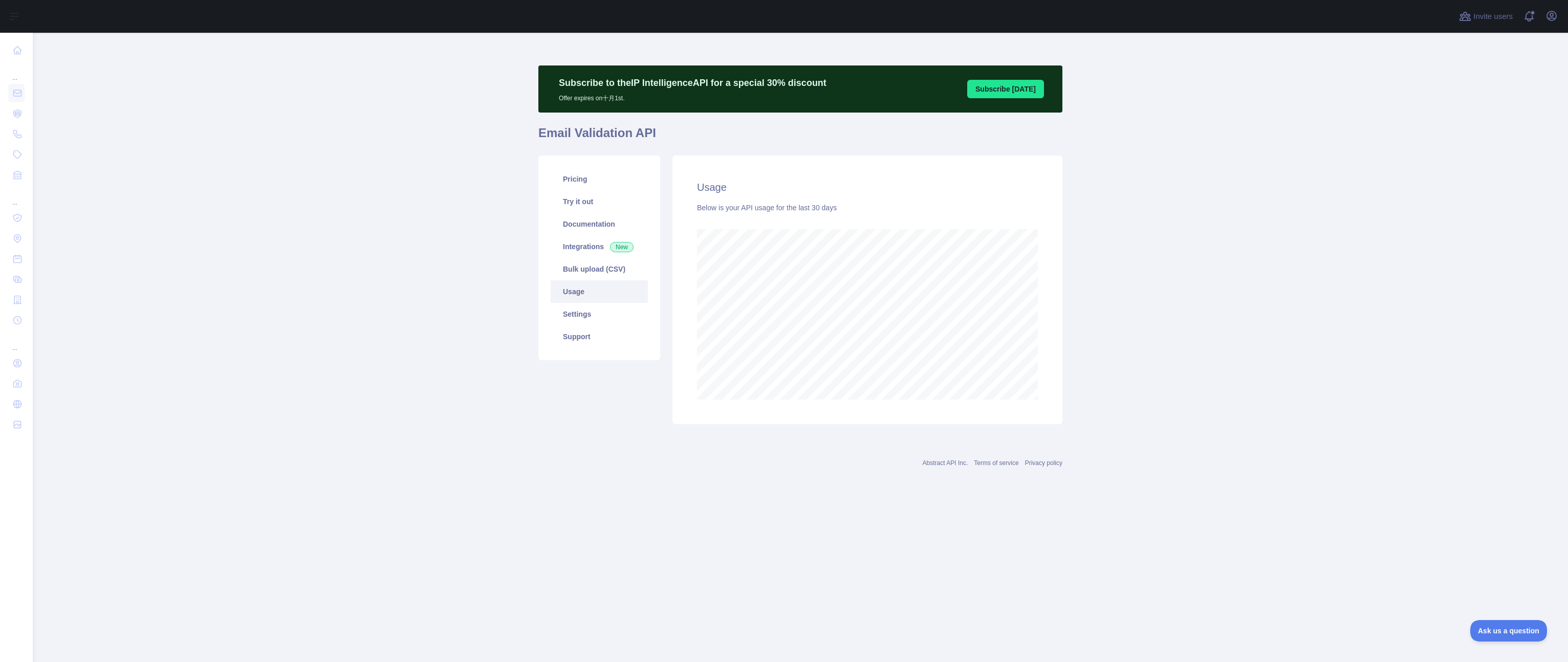
click at [1203, 246] on main "Subscribe to the IP Intelligence API for a special 30 % discount Offer expires …" at bounding box center [800, 347] width 1535 height 629
click at [1201, 248] on main "Subscribe to the IP Intelligence API for a special 30 % discount Offer expires …" at bounding box center [800, 347] width 1535 height 629
drag, startPoint x: 394, startPoint y: 187, endPoint x: 652, endPoint y: 192, distance: 258.0
click at [394, 187] on main "Subscribe to the IP Intelligence API for a special 30 % discount Offer expires …" at bounding box center [800, 347] width 1535 height 629
drag, startPoint x: 1360, startPoint y: 255, endPoint x: 1350, endPoint y: 248, distance: 12.2
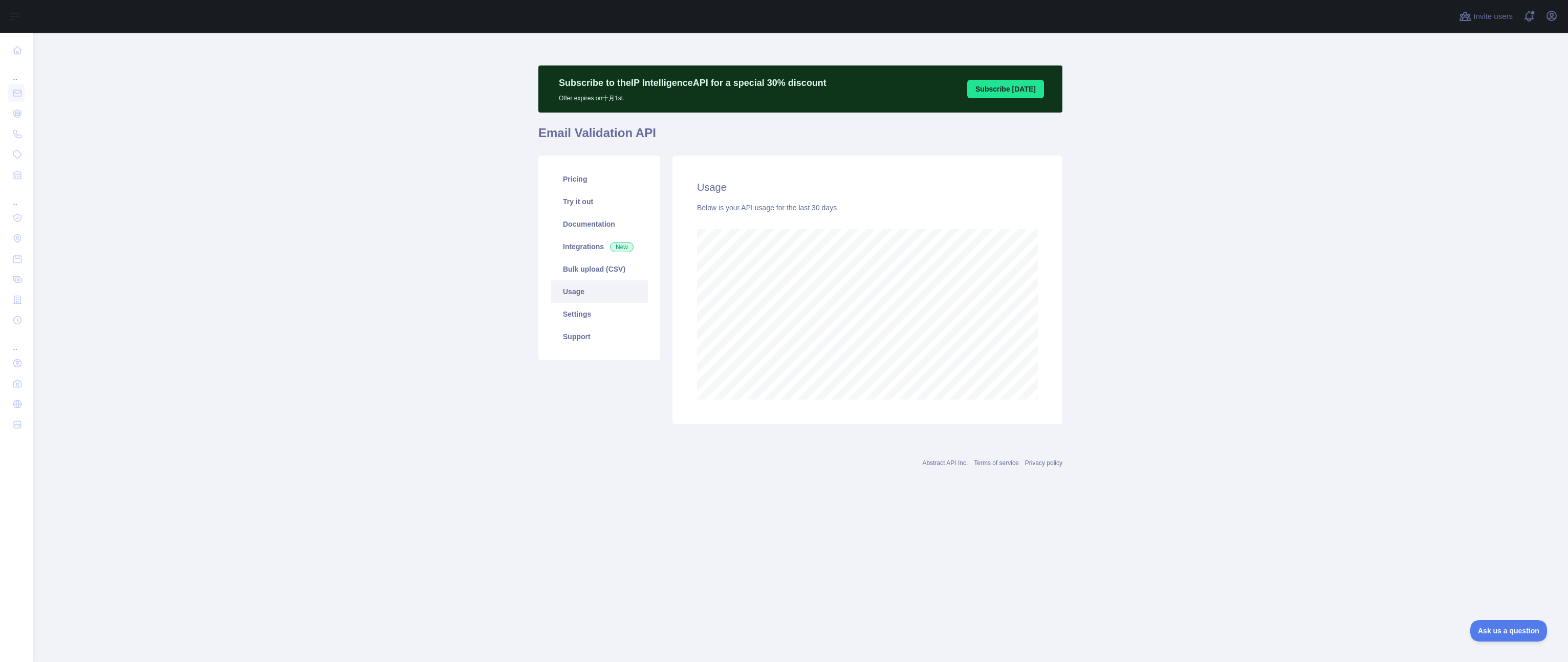
click at [1360, 255] on main "Subscribe to the IP Intelligence API for a special 30 % discount Offer expires …" at bounding box center [800, 347] width 1535 height 629
drag, startPoint x: 325, startPoint y: 160, endPoint x: 309, endPoint y: 82, distance: 79.6
click at [326, 158] on main "Subscribe to the IP Intelligence API for a special 30 % discount Offer expires …" at bounding box center [800, 347] width 1535 height 629
drag, startPoint x: 270, startPoint y: 121, endPoint x: 271, endPoint y: 116, distance: 5.1
click at [271, 120] on main "Subscribe to the IP Intelligence API for a special 30 % discount Offer expires …" at bounding box center [800, 347] width 1535 height 629
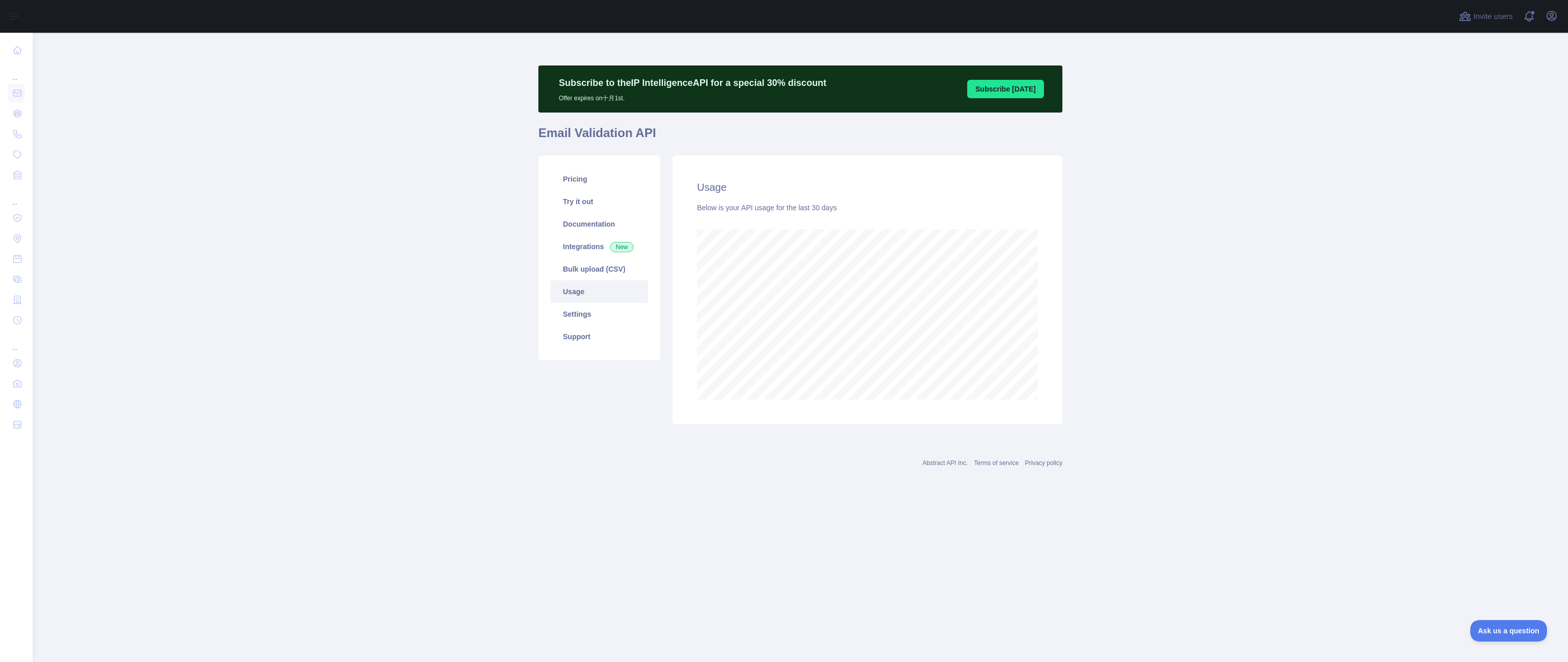
click at [1261, 259] on main "Subscribe to the IP Intelligence API for a special 30 % discount Offer expires …" at bounding box center [800, 347] width 1535 height 629
click at [1017, 92] on button "Subscribe [DATE]" at bounding box center [1006, 89] width 77 height 18
click at [605, 184] on link "Pricing" at bounding box center [600, 179] width 97 height 23
click at [1366, 262] on main "Subscribe to the IP Intelligence API for a special 30 % discount Offer expires …" at bounding box center [800, 347] width 1535 height 629
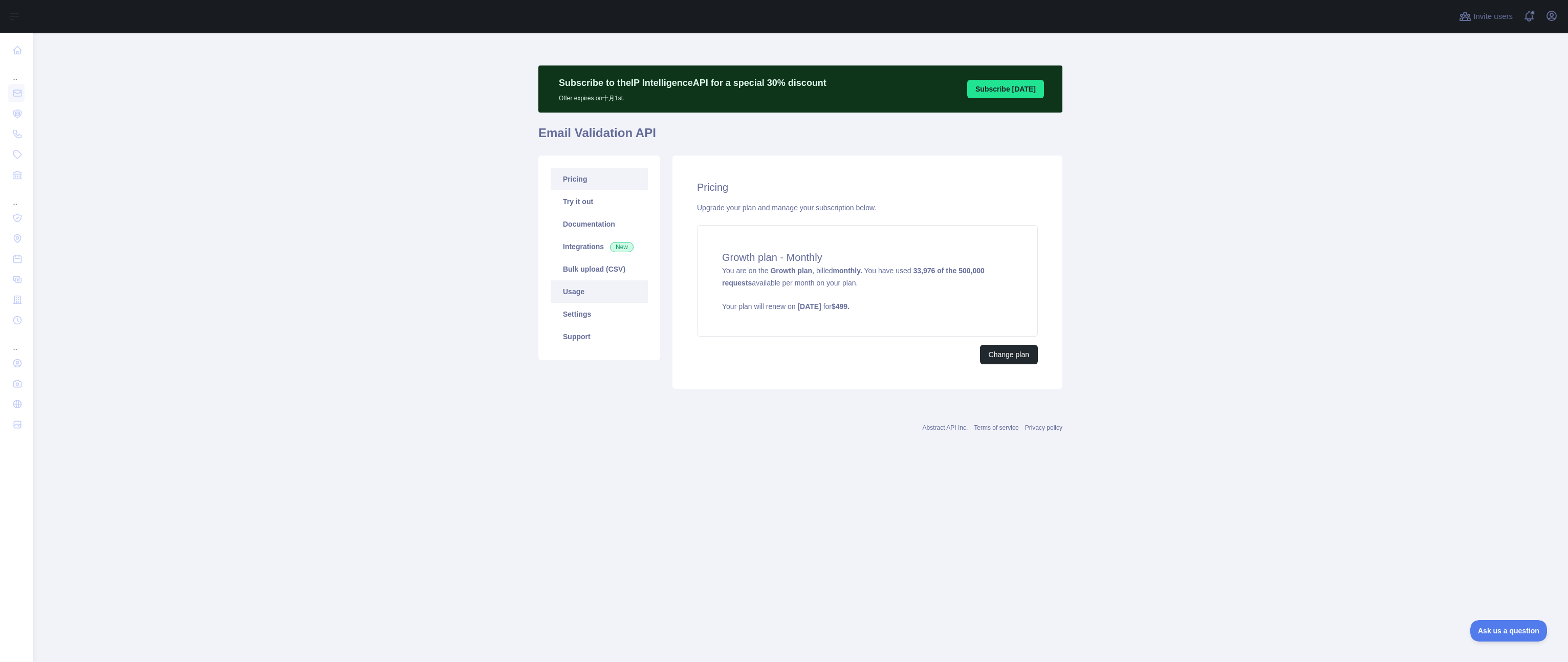
click at [583, 295] on link "Usage" at bounding box center [600, 291] width 97 height 23
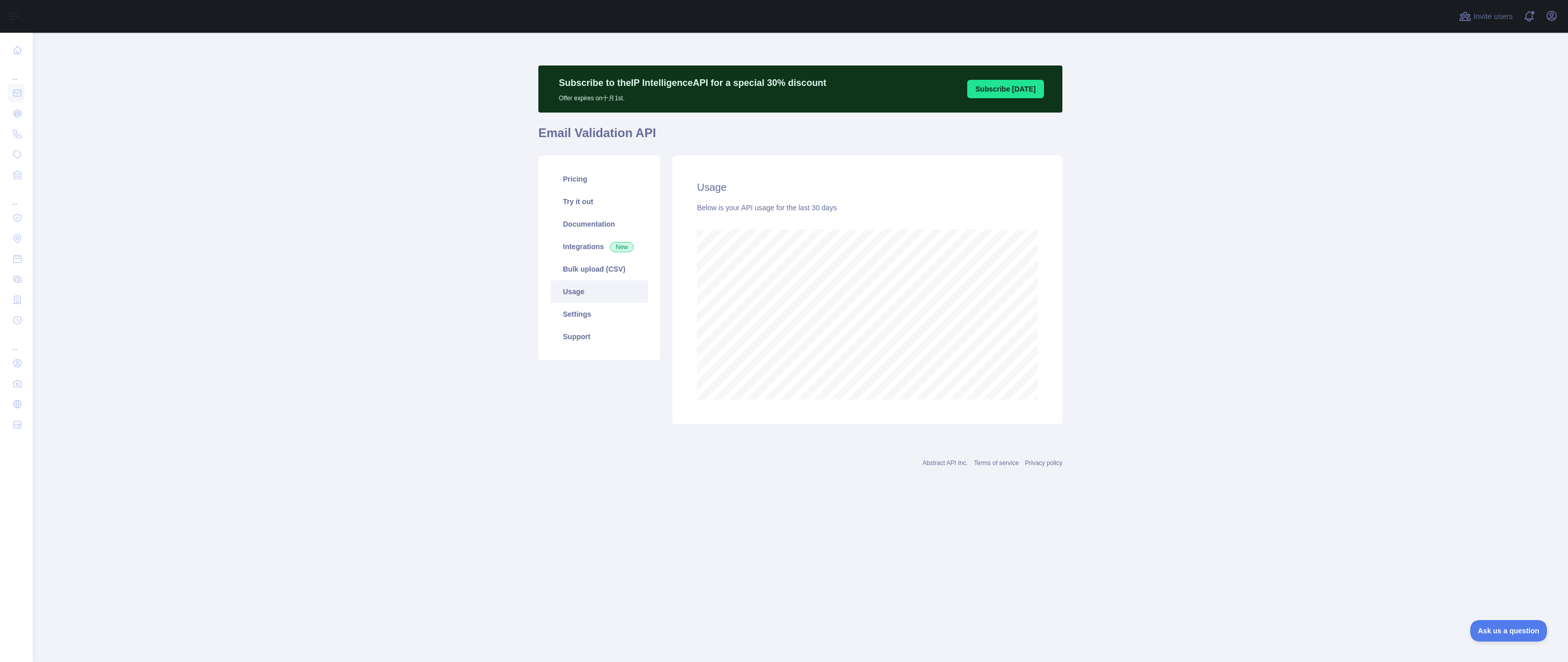
scroll to position [629, 1535]
click at [1222, 307] on main "Subscribe to the IP Intelligence API for a special 30 % discount Offer expires …" at bounding box center [800, 347] width 1535 height 629
click at [1197, 316] on main "Subscribe to the IP Intelligence API for a special 30 % discount Offer expires …" at bounding box center [800, 347] width 1535 height 629
click at [1202, 319] on main "Subscribe to the IP Intelligence API for a special 30 % discount Offer expires …" at bounding box center [800, 347] width 1535 height 629
drag, startPoint x: 355, startPoint y: 273, endPoint x: 379, endPoint y: 69, distance: 205.4
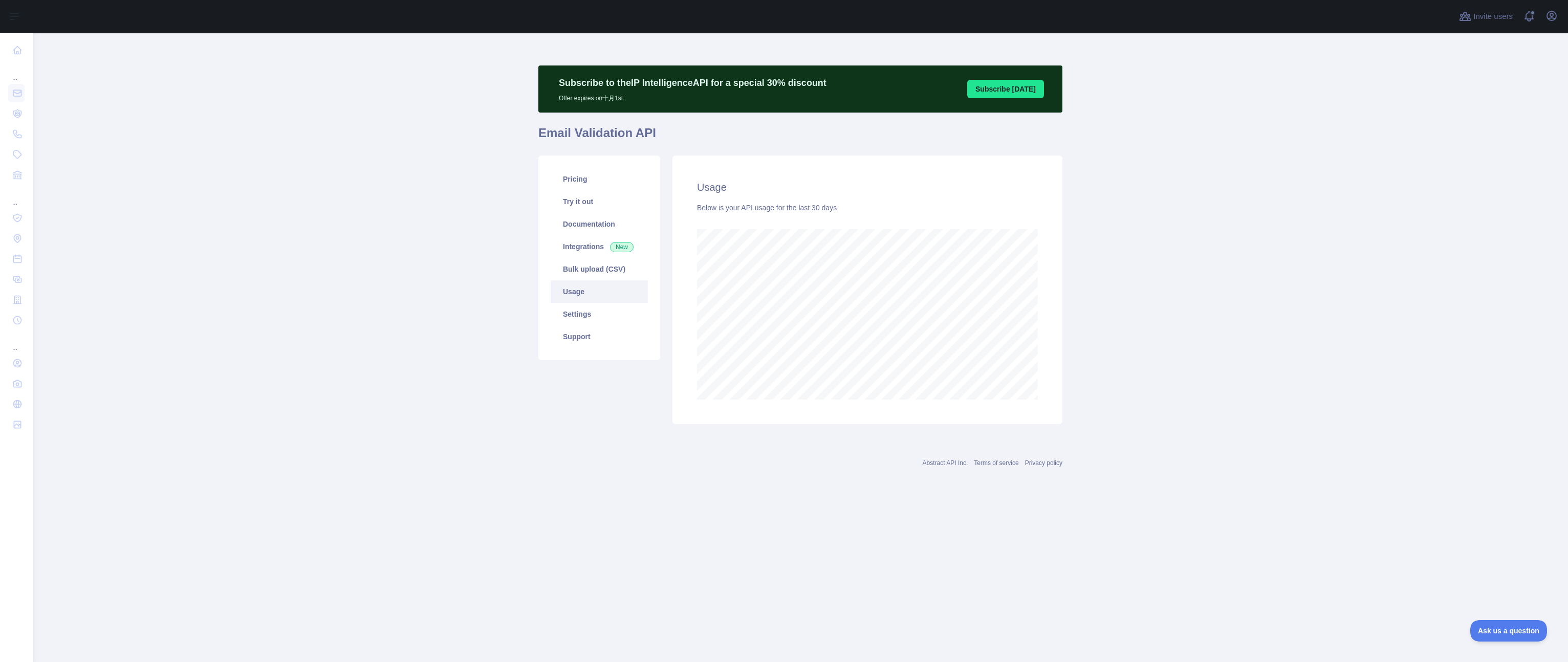
click at [355, 273] on main "Subscribe to the IP Intelligence API for a special 30 % discount Offer expires …" at bounding box center [800, 347] width 1535 height 629
click at [304, 259] on main "Subscribe to the IP Intelligence API for a special 30 % discount Offer expires …" at bounding box center [800, 347] width 1535 height 629
click at [1201, 322] on main "Subscribe to the IP Intelligence API for a special 30 % discount Offer expires …" at bounding box center [800, 347] width 1535 height 629
click at [817, 207] on div "Below is your API usage for the last 30 days" at bounding box center [867, 207] width 341 height 10
click at [1489, 288] on main "Subscribe to the IP Intelligence API for a special 30 % discount Offer expires …" at bounding box center [800, 347] width 1535 height 629
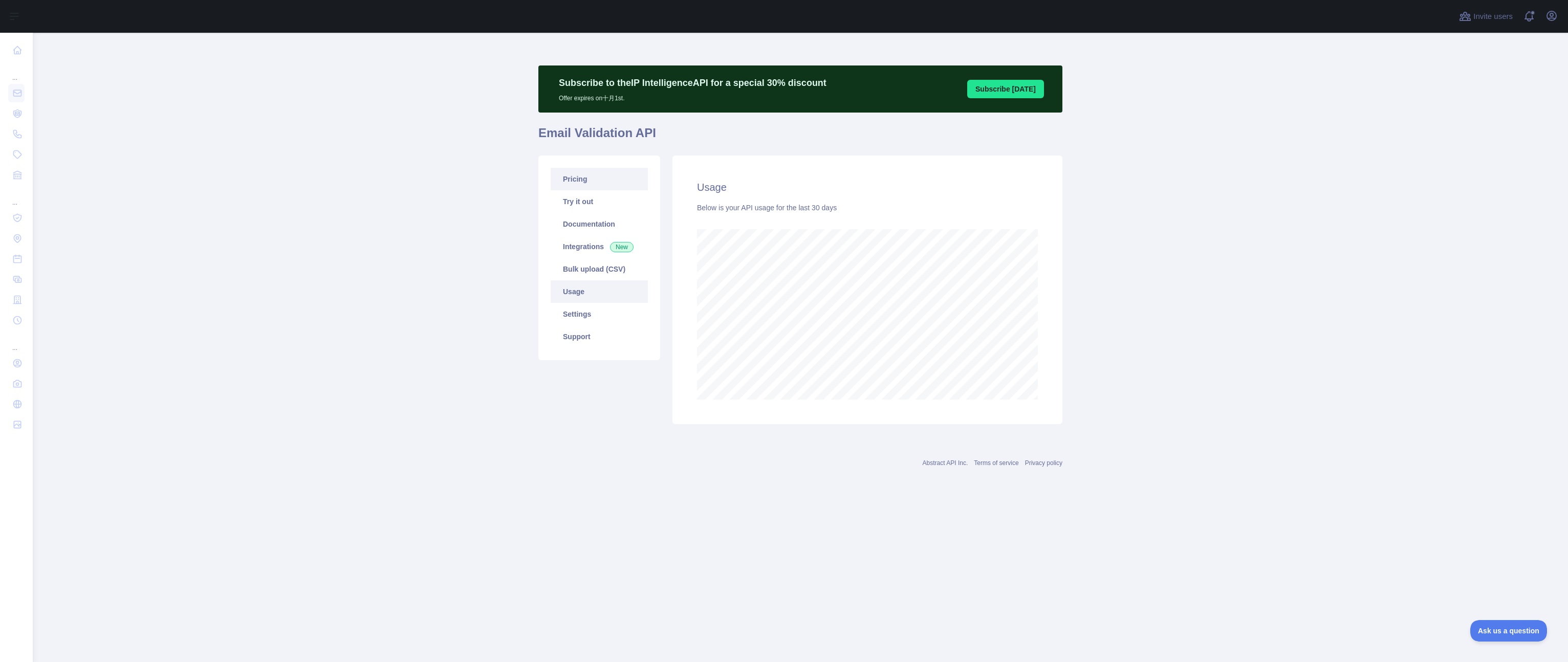
click at [585, 178] on link "Pricing" at bounding box center [600, 179] width 97 height 23
drag, startPoint x: 1219, startPoint y: 257, endPoint x: 1179, endPoint y: 239, distance: 43.9
click at [1219, 256] on main "Subscribe to the IP Intelligence API for a special 30 % discount Offer expires …" at bounding box center [800, 347] width 1535 height 629
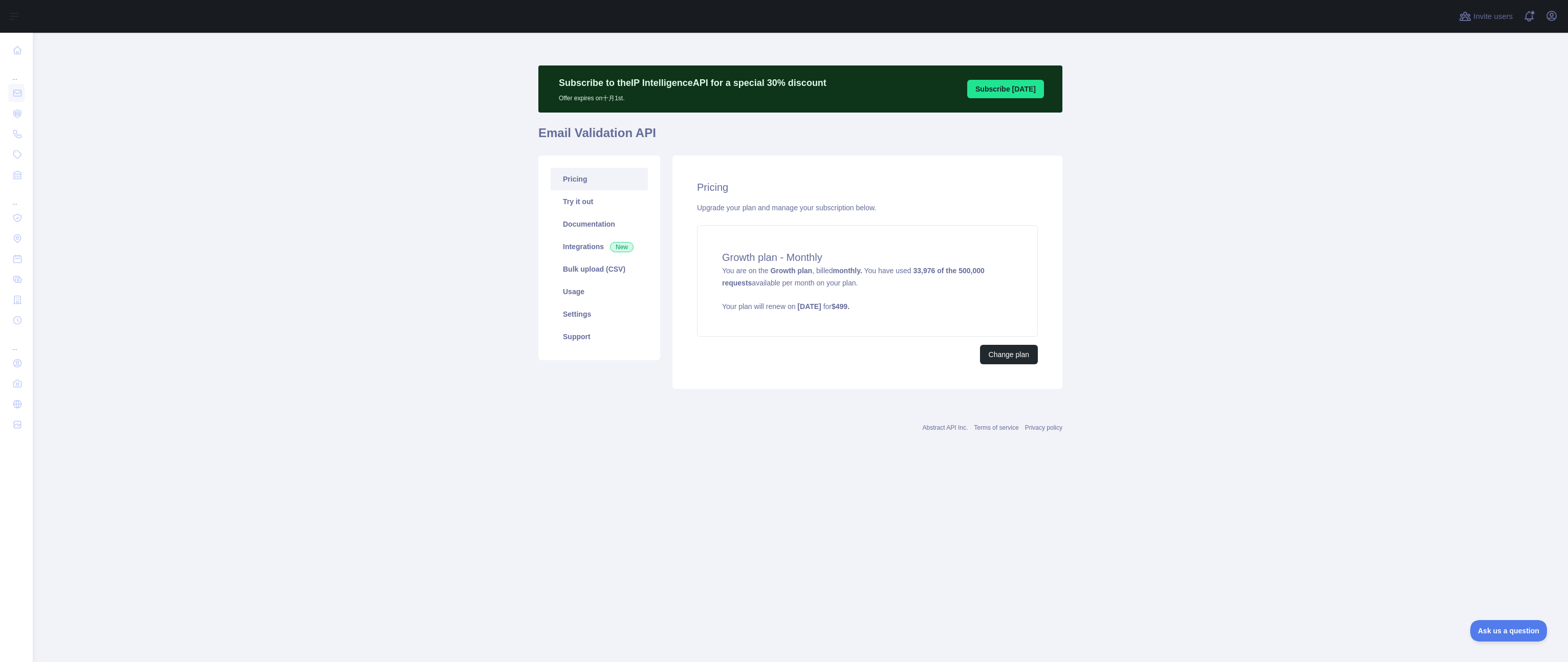
click at [1047, 196] on div "Pricing Upgrade your plan and manage your subscription below. Growth plan - Mon…" at bounding box center [867, 272] width 390 height 233
click at [1556, 278] on main "Subscribe to the IP Intelligence API for a special 30 % discount Offer expires …" at bounding box center [800, 347] width 1535 height 629
click at [578, 181] on link "Pricing" at bounding box center [600, 179] width 97 height 23
click at [973, 304] on p "Your plan will renew on [DATE] for $ 499 ." at bounding box center [867, 306] width 291 height 10
click at [586, 179] on link "Pricing" at bounding box center [600, 179] width 97 height 23
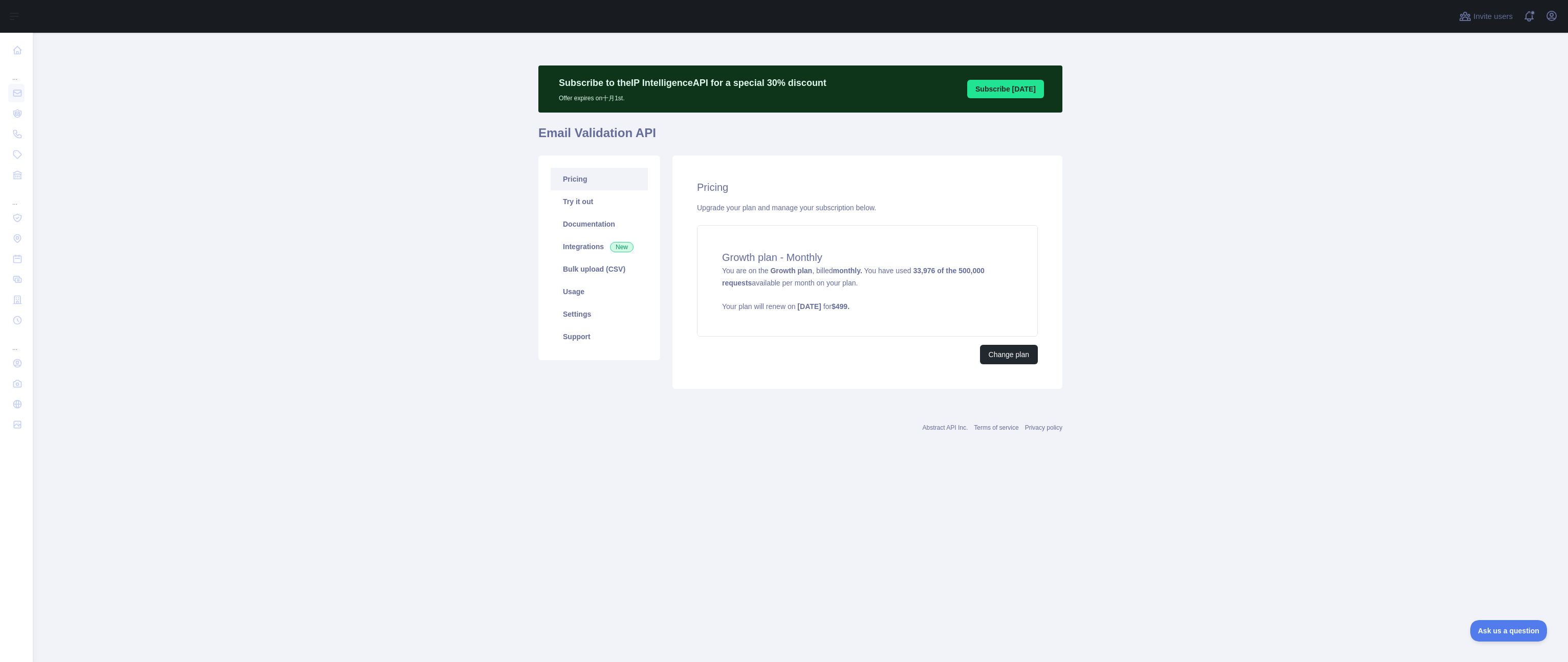
click at [330, 236] on main "Subscribe to the IP Intelligence API for a special 30 % discount Offer expires …" at bounding box center [800, 347] width 1535 height 629
click at [585, 300] on link "Usage" at bounding box center [600, 291] width 97 height 23
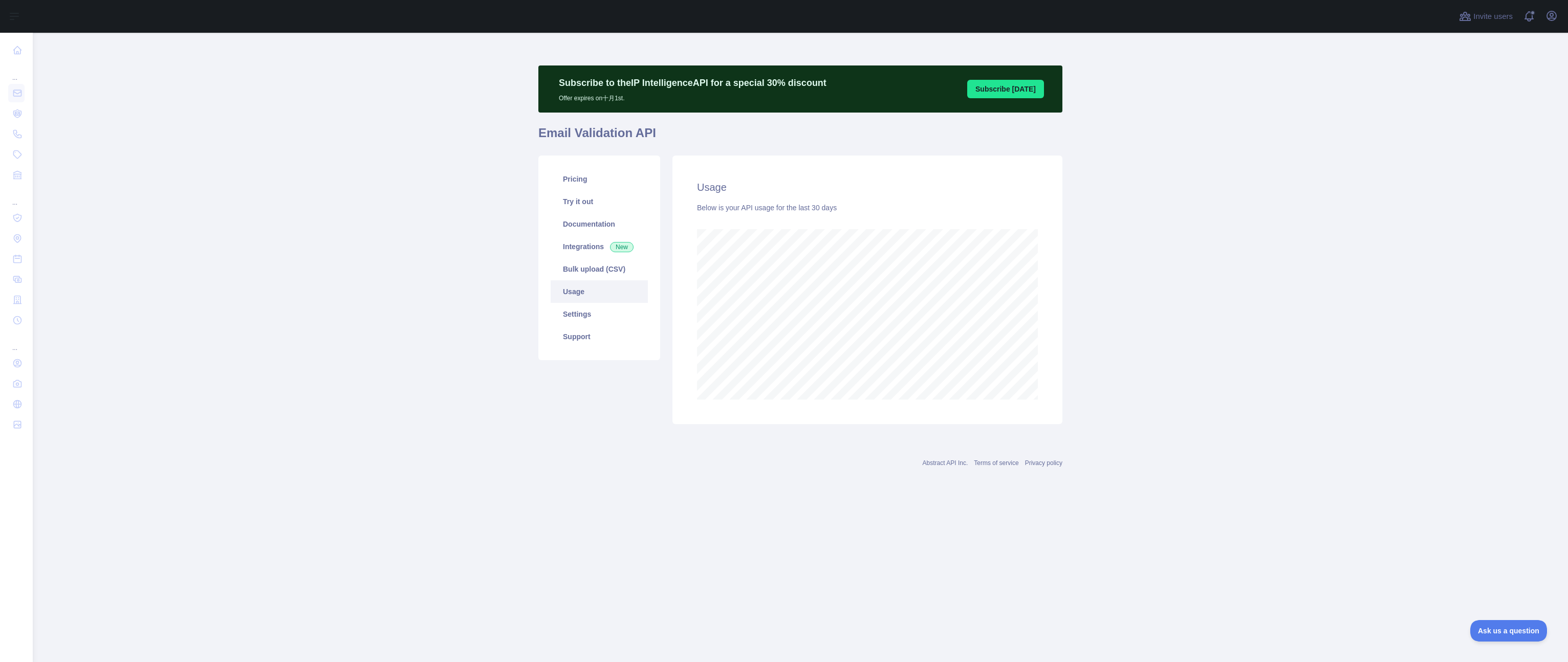
scroll to position [629, 1535]
click at [1205, 412] on main "Subscribe to the IP Intelligence API for a special 30 % discount Offer expires …" at bounding box center [800, 347] width 1535 height 629
click at [1244, 459] on main "Subscribe to the IP Intelligence API for a special 30 % discount Offer expires …" at bounding box center [800, 347] width 1535 height 629
drag, startPoint x: 1243, startPoint y: 349, endPoint x: 1168, endPoint y: 333, distance: 76.7
click at [1243, 349] on main "Subscribe to the IP Intelligence API for a special 30 % discount Offer expires …" at bounding box center [800, 347] width 1535 height 629
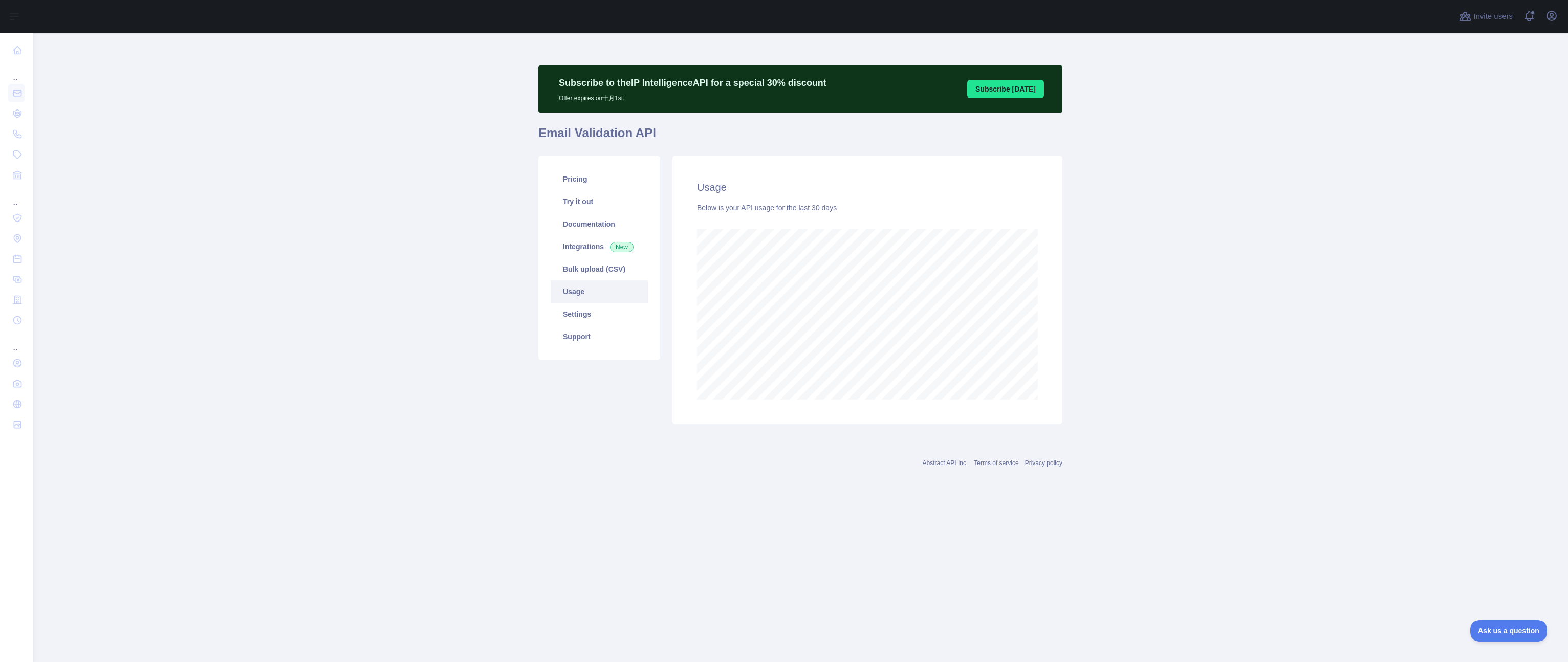
click at [1178, 274] on main "Subscribe to the IP Intelligence API for a special 30 % discount Offer expires …" at bounding box center [800, 347] width 1535 height 629
click at [1180, 330] on main "Subscribe to the IP Intelligence API for a special 30 % discount Offer expires …" at bounding box center [800, 347] width 1535 height 629
click at [1208, 363] on main "Subscribe to the IP Intelligence API for a special 30 % discount Offer expires …" at bounding box center [800, 347] width 1535 height 629
click at [1203, 345] on main "Subscribe to the IP Intelligence API for a special 30 % discount Offer expires …" at bounding box center [800, 347] width 1535 height 629
drag, startPoint x: 1226, startPoint y: 331, endPoint x: 1059, endPoint y: 327, distance: 167.0
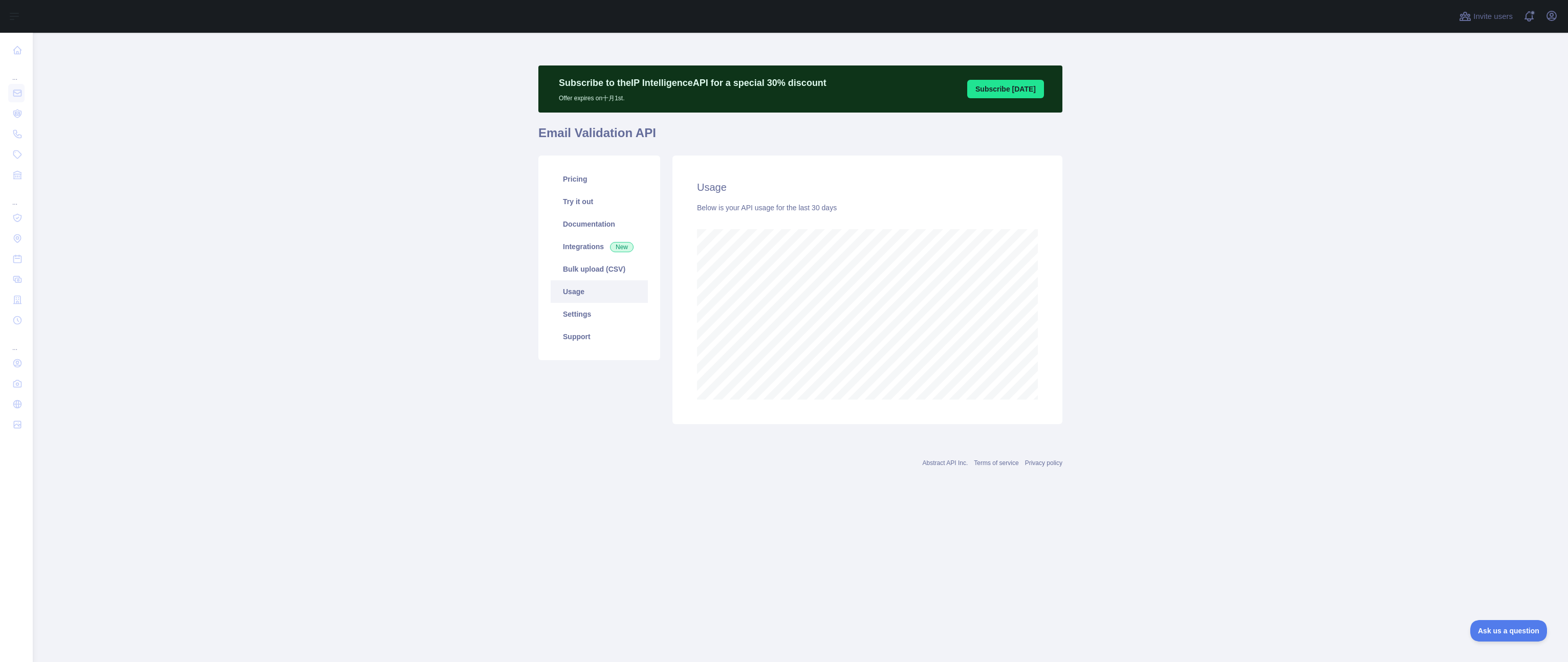
click at [1226, 331] on main "Subscribe to the IP Intelligence API for a special 30 % discount Offer expires …" at bounding box center [800, 347] width 1535 height 629
click at [1255, 339] on main "Subscribe to the IP Intelligence API for a special 30 % discount Offer expires …" at bounding box center [800, 347] width 1535 height 629
click at [599, 178] on link "Pricing" at bounding box center [600, 179] width 97 height 23
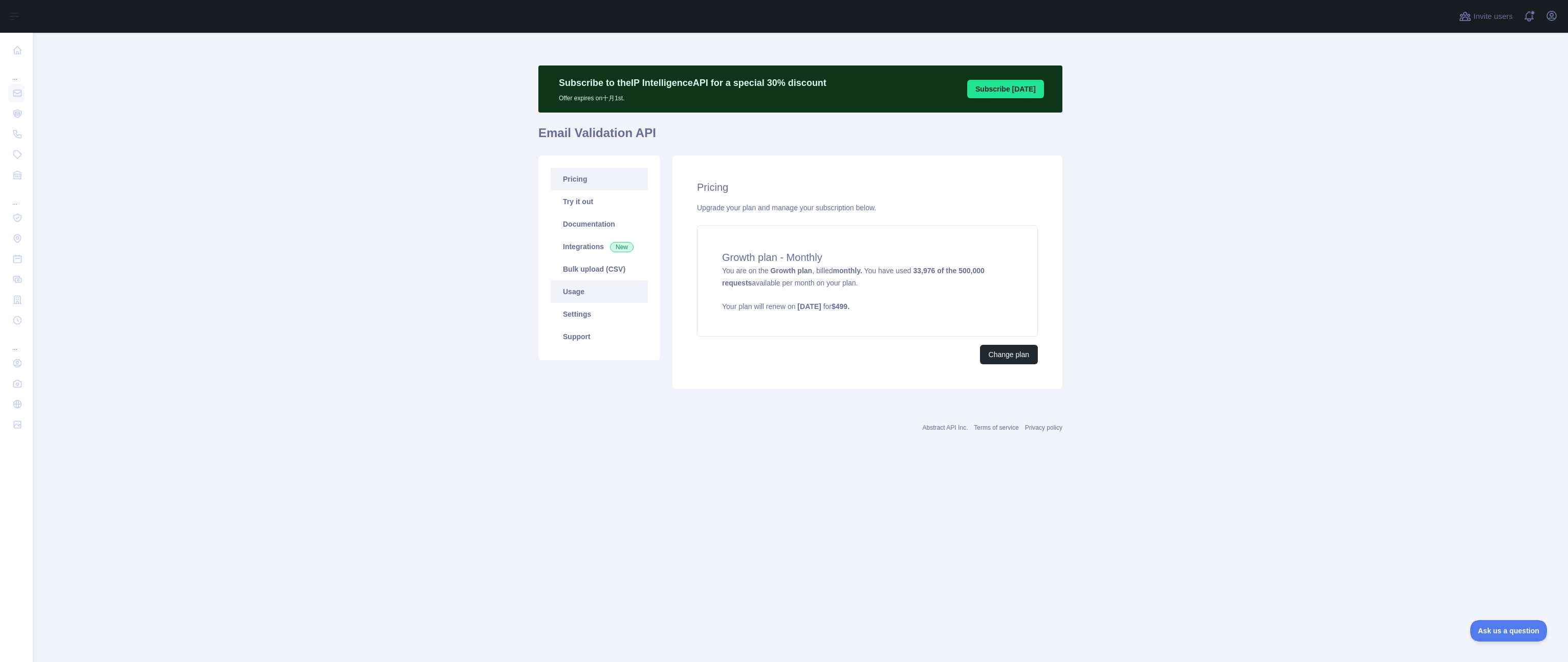
click at [586, 291] on link "Usage" at bounding box center [600, 291] width 97 height 23
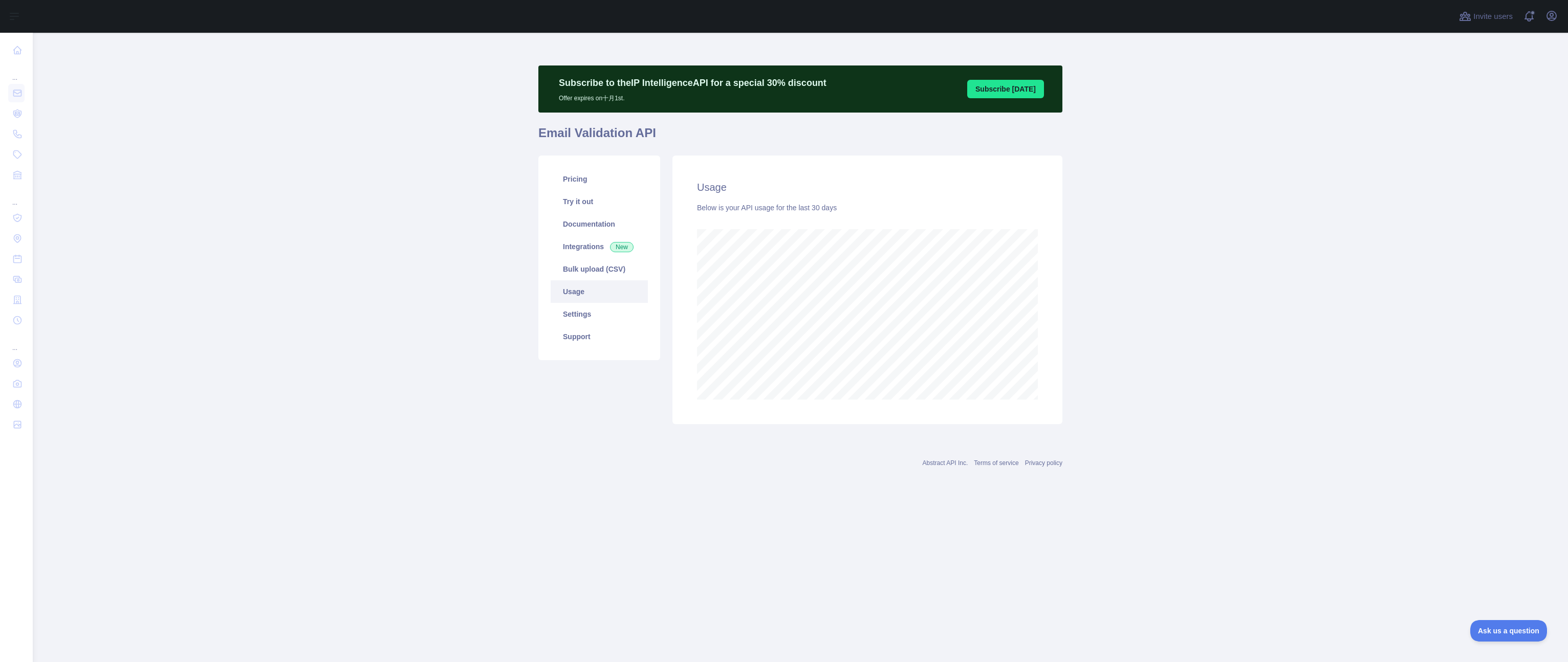
scroll to position [629, 1535]
click at [1214, 359] on main "Subscribe to the IP Intelligence API for a special 30 % discount Offer expires …" at bounding box center [800, 347] width 1535 height 629
click at [1164, 347] on main "Subscribe to the IP Intelligence API for a special 30 % discount Offer expires …" at bounding box center [800, 347] width 1535 height 629
click at [1209, 355] on main "Subscribe to the IP Intelligence API for a special 30 % discount Offer expires …" at bounding box center [800, 347] width 1535 height 629
click at [1144, 295] on main "Subscribe to the IP Intelligence API for a special 30 % discount Offer expires …" at bounding box center [800, 347] width 1535 height 629
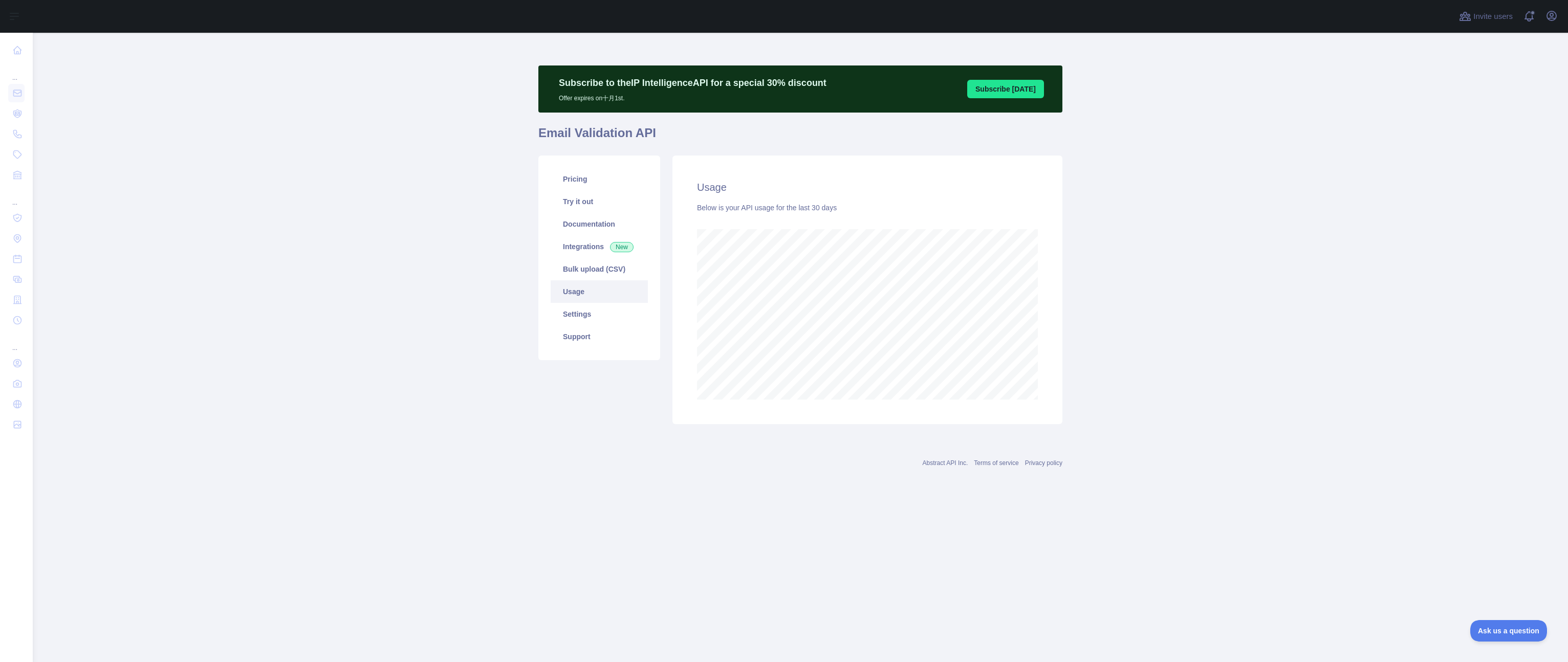
drag, startPoint x: 1149, startPoint y: 294, endPoint x: 1068, endPoint y: 254, distance: 90.3
click at [1138, 287] on main "Subscribe to the IP Intelligence API for a special 30 % discount Offer expires …" at bounding box center [800, 347] width 1535 height 629
click at [1178, 296] on main "Subscribe to the IP Intelligence API for a special 30 % discount Offer expires …" at bounding box center [800, 347] width 1535 height 629
click at [1178, 294] on main "Subscribe to the IP Intelligence API for a special 30 % discount Offer expires …" at bounding box center [800, 347] width 1535 height 629
drag, startPoint x: 1195, startPoint y: 294, endPoint x: 1033, endPoint y: 188, distance: 193.6
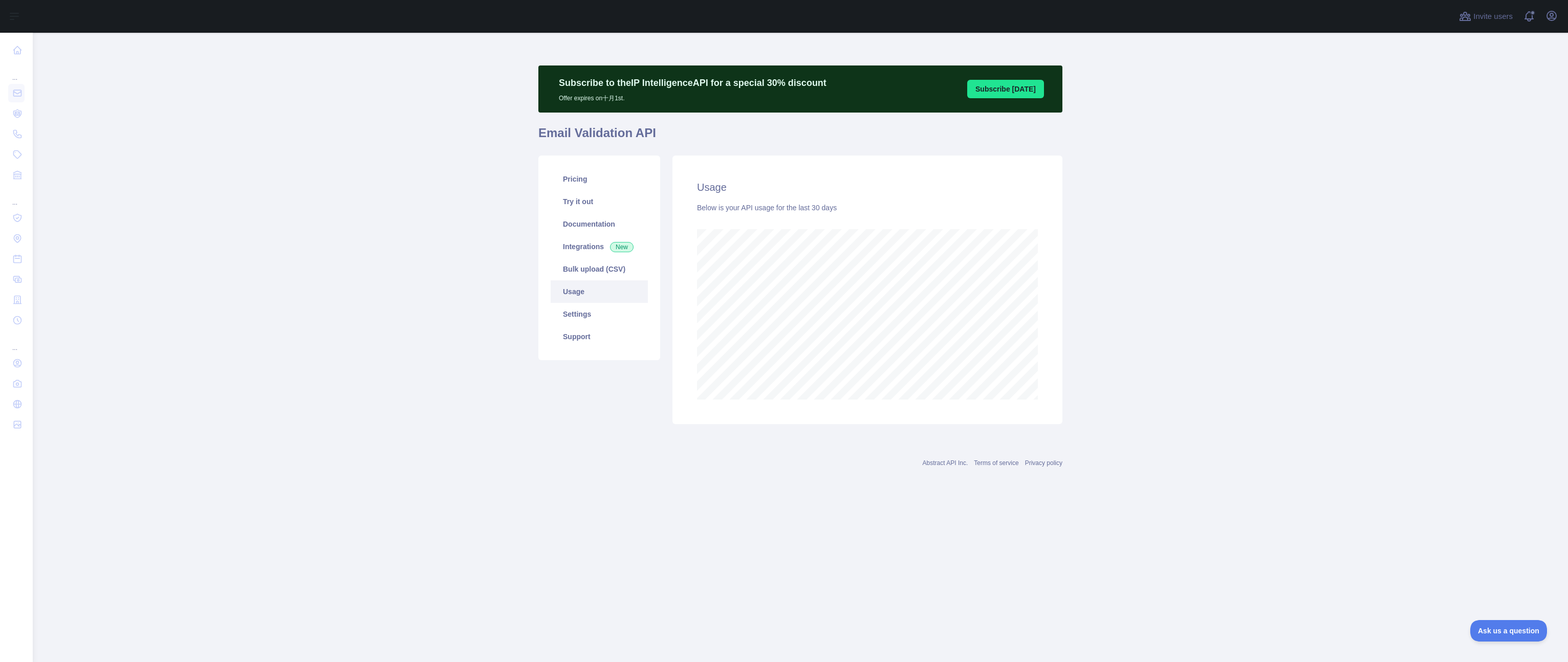
click at [1195, 291] on main "Subscribe to the IP Intelligence API for a special 30 % discount Offer expires …" at bounding box center [800, 347] width 1535 height 629
click at [579, 177] on link "Pricing" at bounding box center [600, 179] width 97 height 23
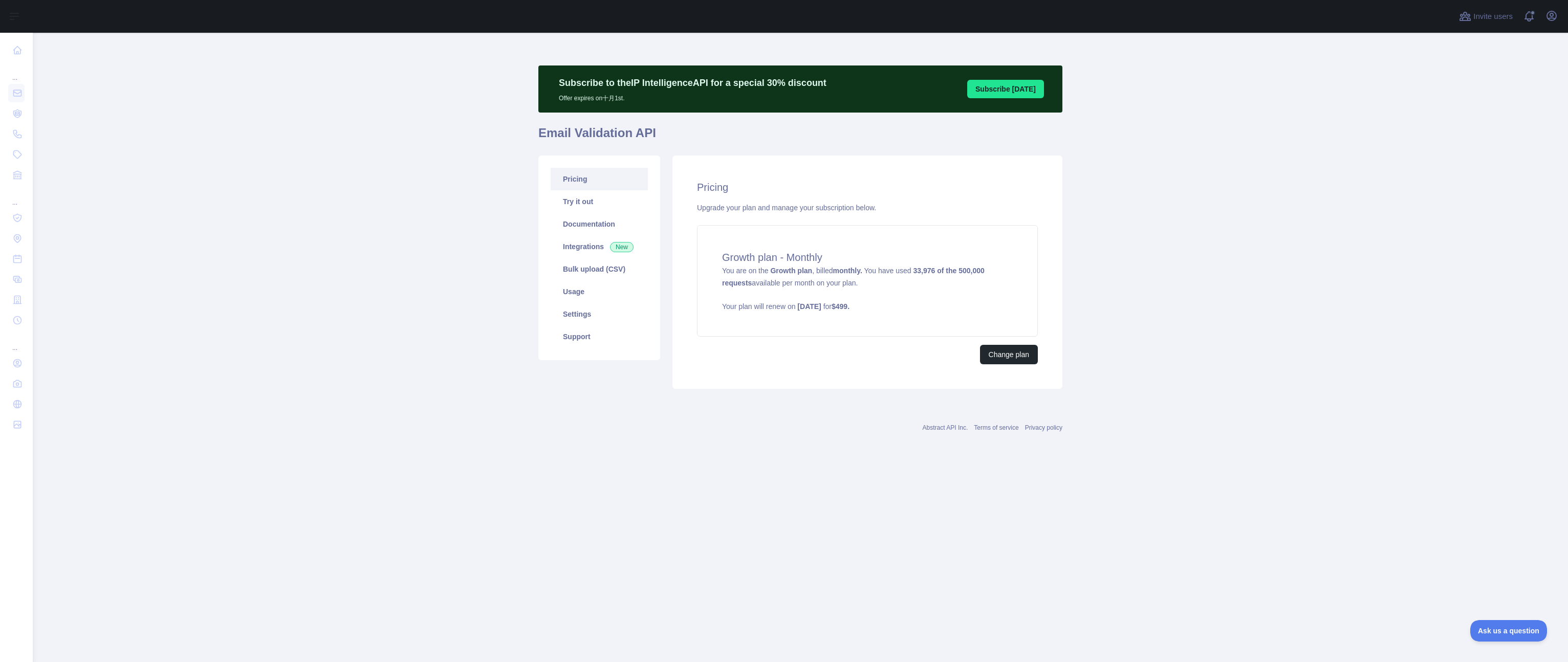
drag, startPoint x: 327, startPoint y: 256, endPoint x: 326, endPoint y: 160, distance: 96.0
click at [327, 256] on main "Subscribe to the IP Intelligence API for a special 30 % discount Offer expires …" at bounding box center [800, 347] width 1535 height 629
click at [589, 296] on link "Usage" at bounding box center [600, 291] width 97 height 23
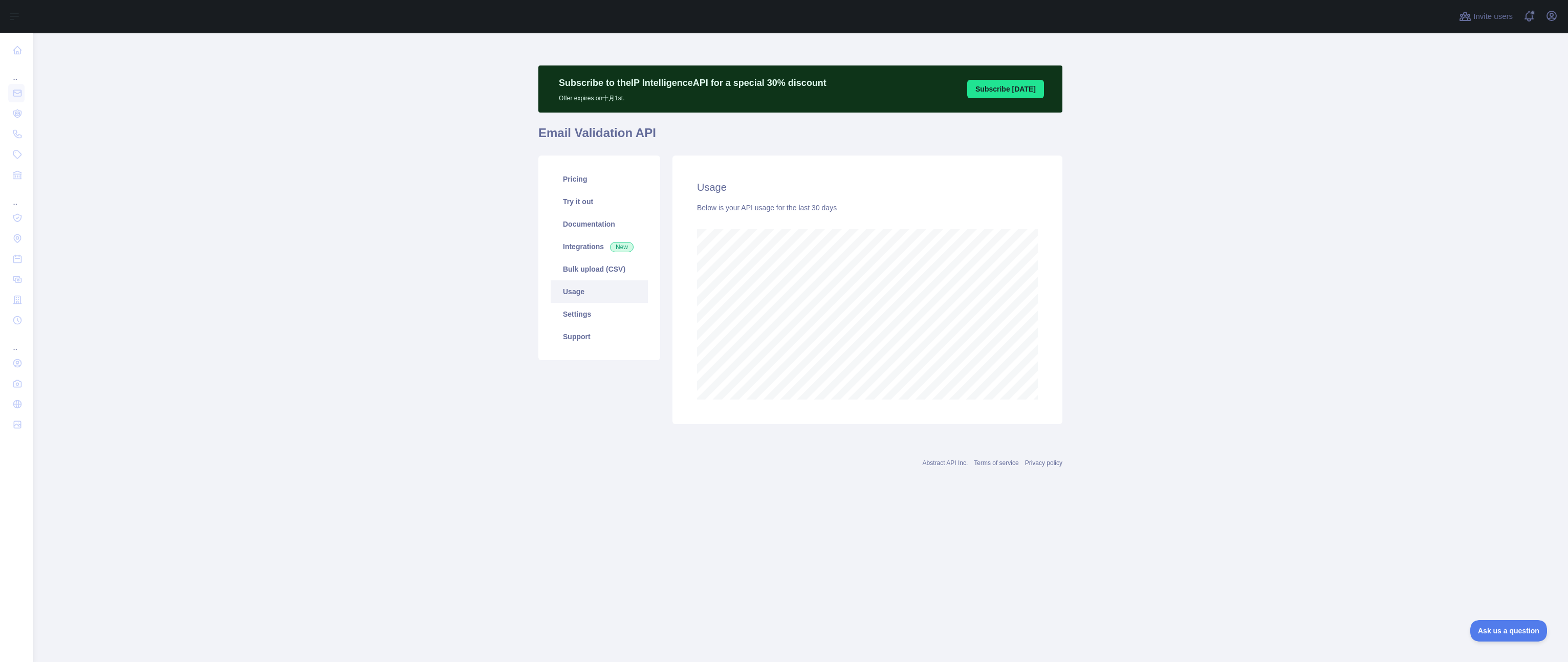
scroll to position [629, 1535]
click at [329, 201] on main "Subscribe to the IP Intelligence API for a special 30 % discount Offer expires …" at bounding box center [800, 347] width 1535 height 629
click at [331, 172] on main "Subscribe to the IP Intelligence API for a special 30 % discount Offer expires …" at bounding box center [800, 347] width 1535 height 629
click at [328, 162] on main "Subscribe to the IP Intelligence API for a special 30 % discount Offer expires …" at bounding box center [800, 347] width 1535 height 629
click at [323, 164] on main "Subscribe to the IP Intelligence API for a special 30 % discount Offer expires …" at bounding box center [800, 347] width 1535 height 629
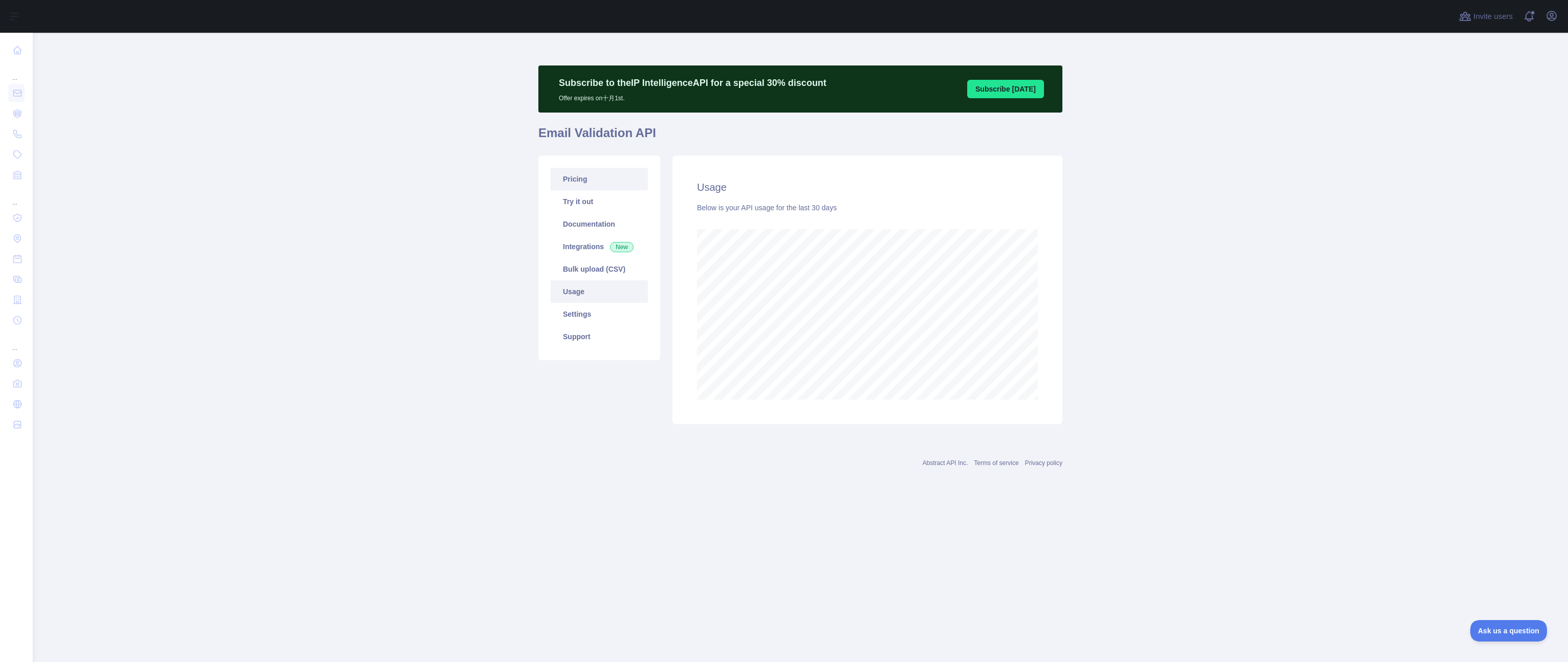
click at [593, 184] on link "Pricing" at bounding box center [600, 179] width 97 height 23
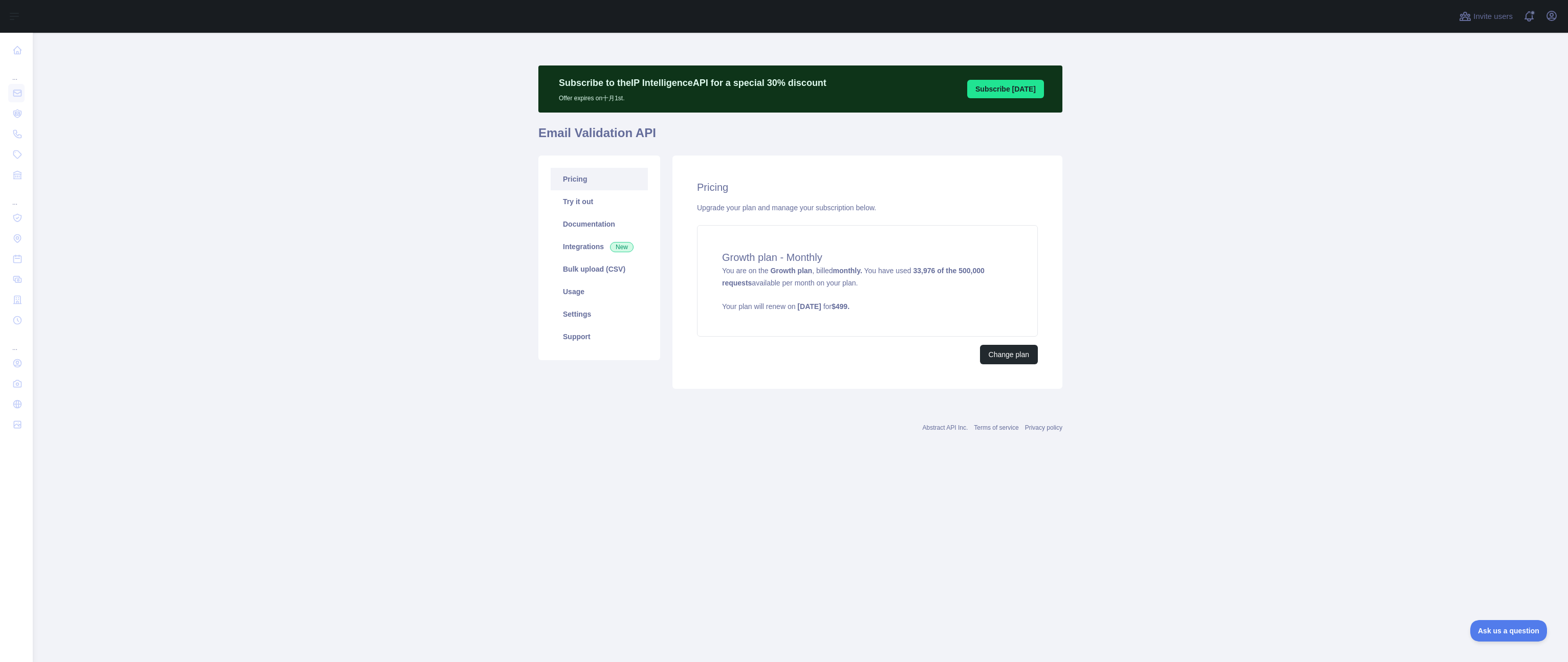
click at [397, 242] on main "Subscribe to the IP Intelligence API for a special 30 % discount Offer expires …" at bounding box center [800, 347] width 1535 height 629
click at [577, 299] on link "Usage" at bounding box center [600, 291] width 97 height 23
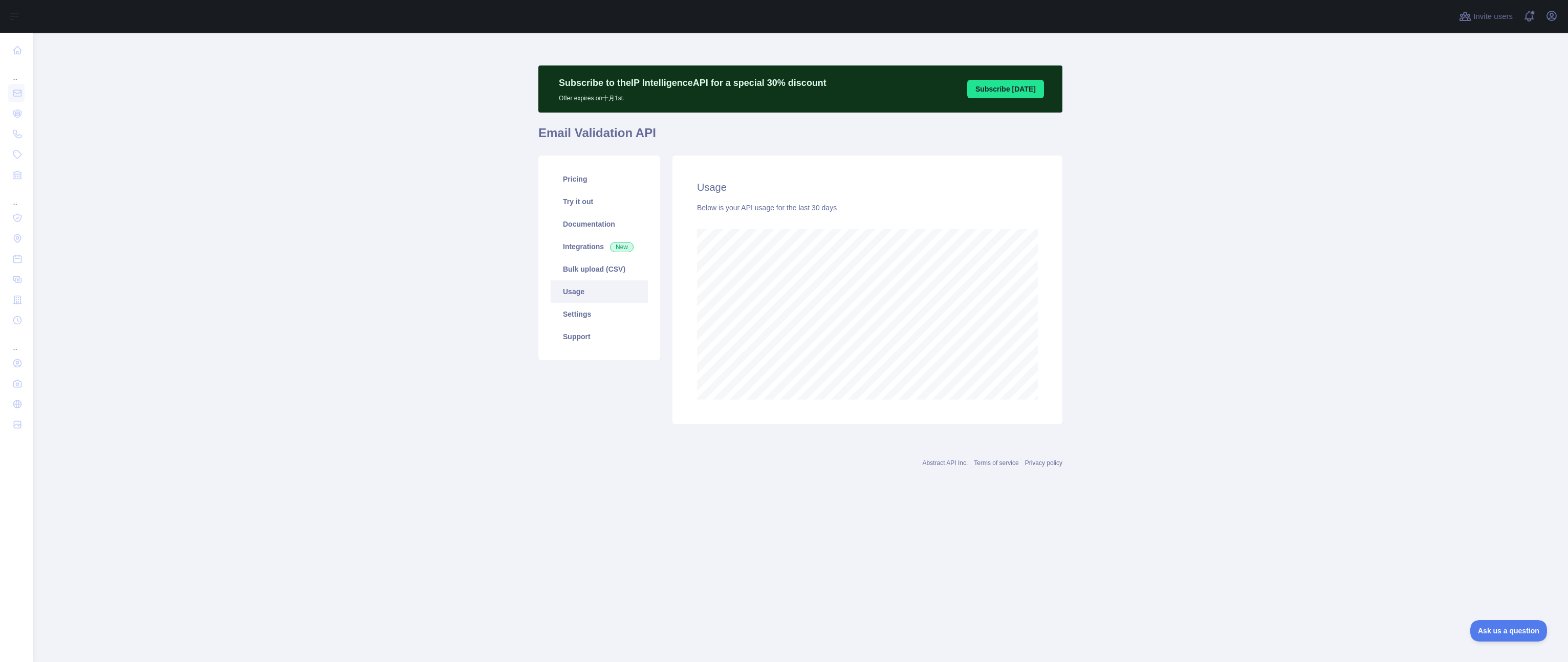
scroll to position [629, 1535]
click at [1182, 336] on main "Subscribe to the IP Intelligence API for a special 30 % discount Offer expires …" at bounding box center [800, 347] width 1535 height 629
click at [352, 221] on main "Subscribe to the IP Intelligence API for a special 30 % discount Offer expires …" at bounding box center [800, 347] width 1535 height 629
click at [602, 535] on main "Subscribe to the IP Intelligence API for a special 30 % discount Offer expires …" at bounding box center [800, 347] width 1535 height 629
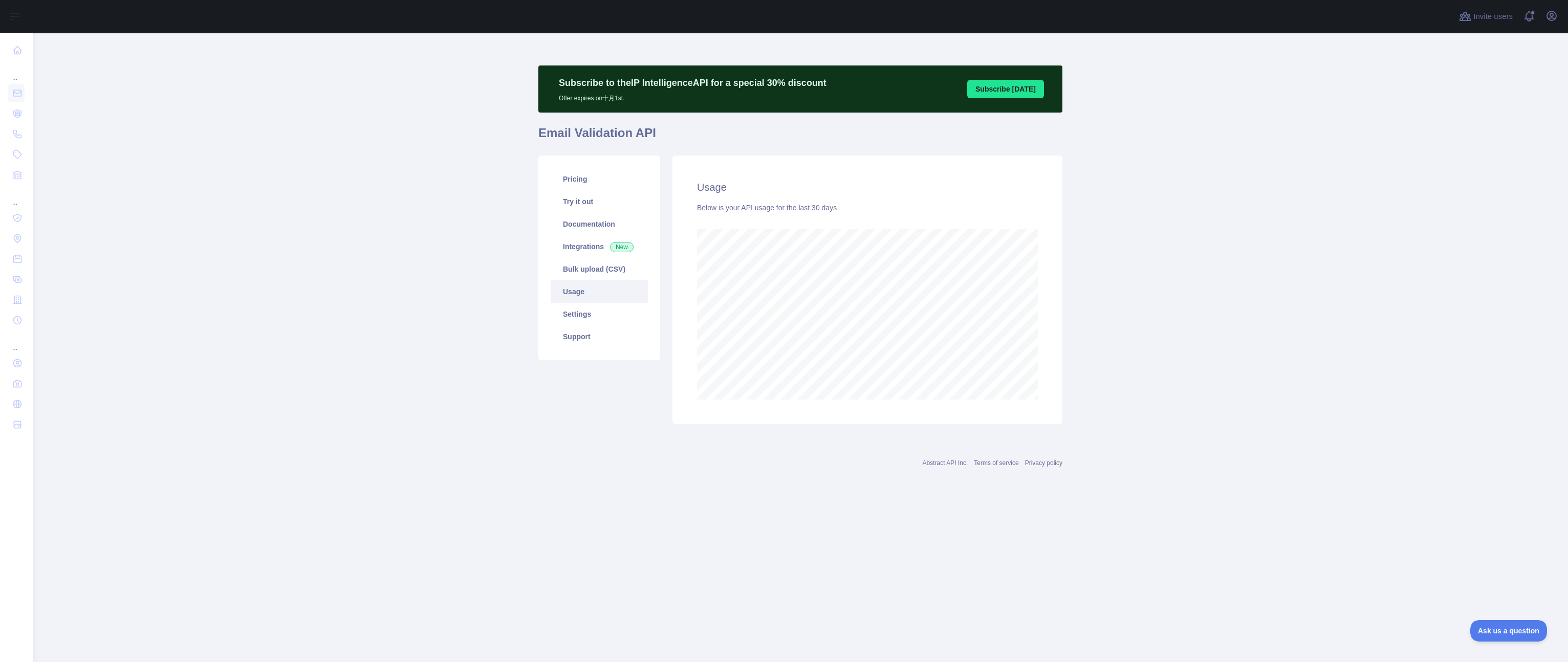
click at [237, 256] on main "Subscribe to the IP Intelligence API for a special 30 % discount Offer expires …" at bounding box center [800, 347] width 1535 height 629
